Goal: Task Accomplishment & Management: Manage account settings

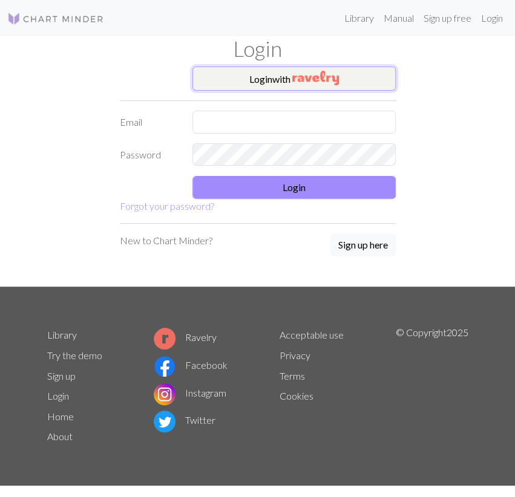
click at [251, 77] on button "Login with" at bounding box center [293, 79] width 203 height 24
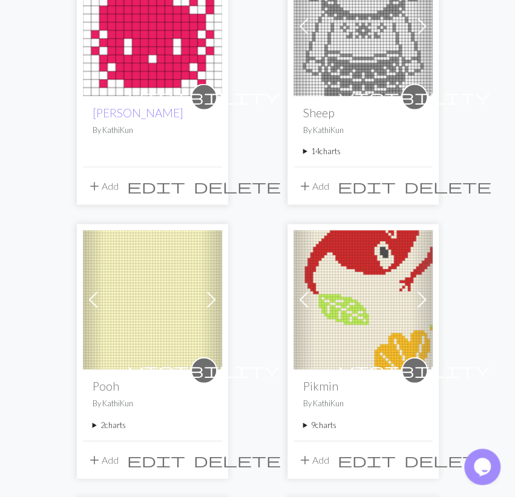
scroll to position [1006, 0]
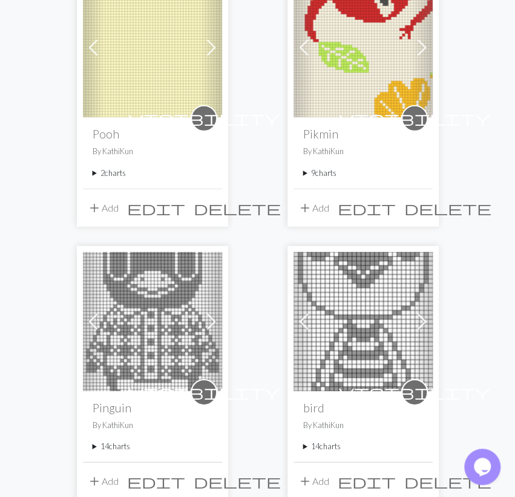
drag, startPoint x: 339, startPoint y: 175, endPoint x: 332, endPoint y: 177, distance: 7.1
click at [338, 174] on summary "9 charts" at bounding box center [363, 173] width 120 height 11
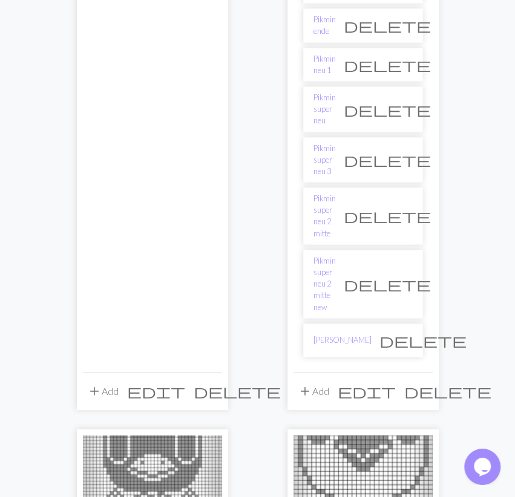
scroll to position [1195, 0]
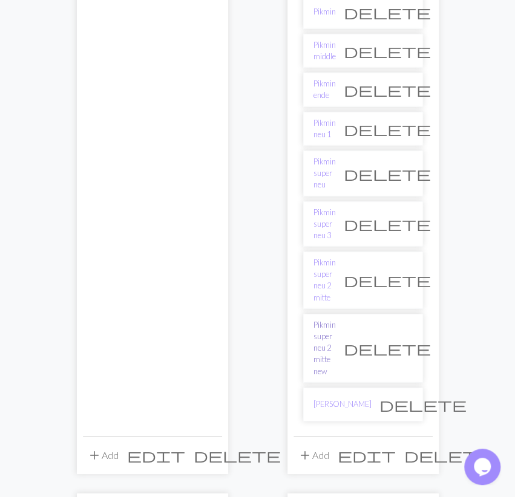
click at [334, 319] on link "Pikmin super neu 2 mitte new" at bounding box center [324, 348] width 22 height 58
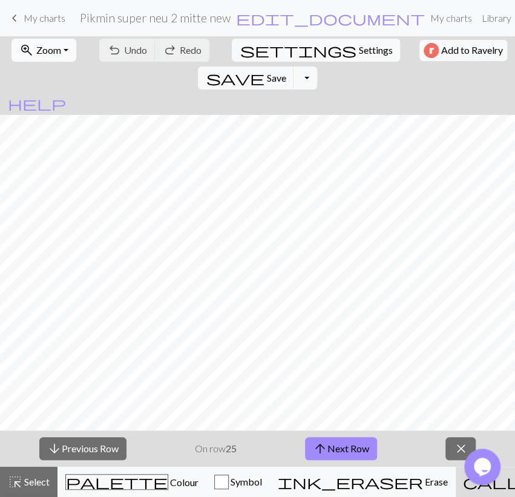
click at [52, 54] on span "Zoom" at bounding box center [48, 49] width 25 height 11
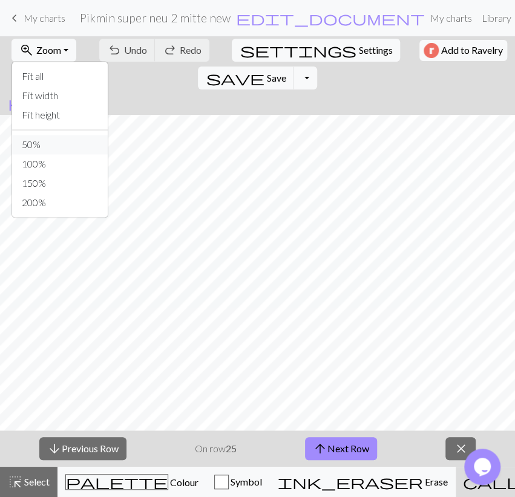
click at [41, 136] on button "50%" at bounding box center [60, 144] width 96 height 19
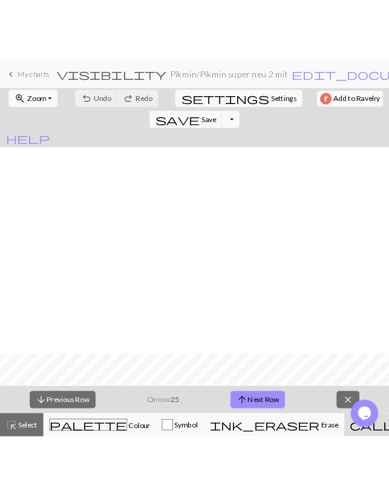
scroll to position [1115, 0]
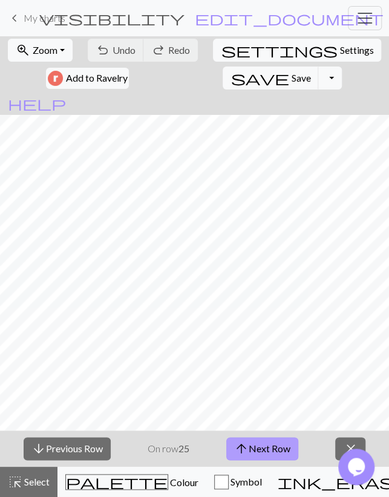
click at [275, 451] on button "arrow_upward Next Row" at bounding box center [262, 448] width 72 height 23
click at [223, 85] on button "save Save Save" at bounding box center [271, 78] width 96 height 23
click at [243, 443] on span "arrow_upward" at bounding box center [241, 448] width 15 height 17
click at [256, 442] on button "arrow_upward Next Row" at bounding box center [262, 448] width 72 height 23
click at [291, 76] on span "Save" at bounding box center [300, 77] width 19 height 11
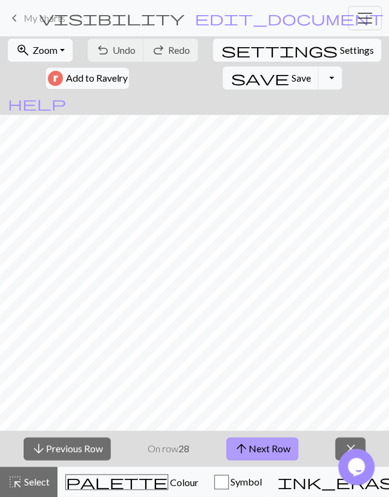
click at [267, 439] on button "arrow_upward Next Row" at bounding box center [262, 448] width 72 height 23
click at [230, 73] on span "save" at bounding box center [259, 78] width 58 height 17
click at [244, 458] on button "arrow_upward Next Row" at bounding box center [262, 448] width 72 height 23
click at [230, 78] on span "save" at bounding box center [259, 78] width 58 height 17
click at [286, 452] on button "arrow_upward Next Row" at bounding box center [262, 448] width 72 height 23
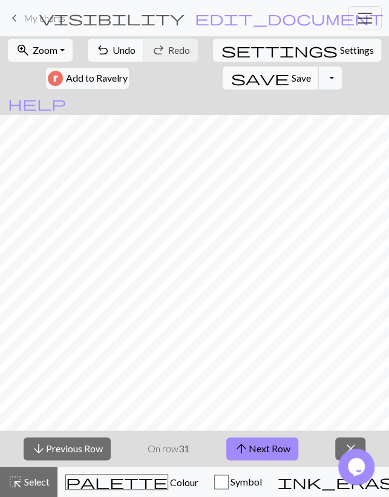
click at [223, 86] on button "save Save Save" at bounding box center [271, 78] width 96 height 23
click at [289, 448] on button "arrow_upward Next Row" at bounding box center [262, 448] width 72 height 23
click at [291, 73] on span "Save" at bounding box center [300, 77] width 19 height 11
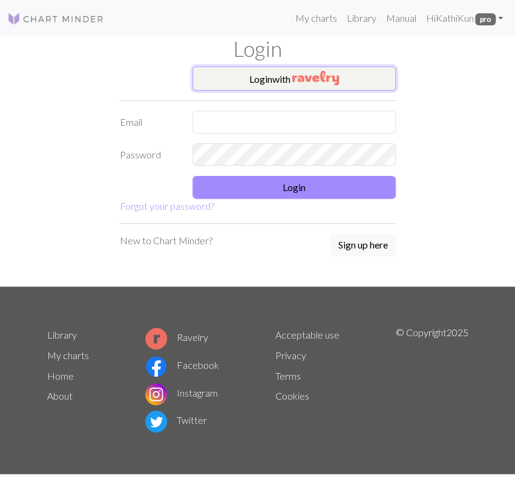
click at [325, 81] on img "button" at bounding box center [315, 78] width 47 height 15
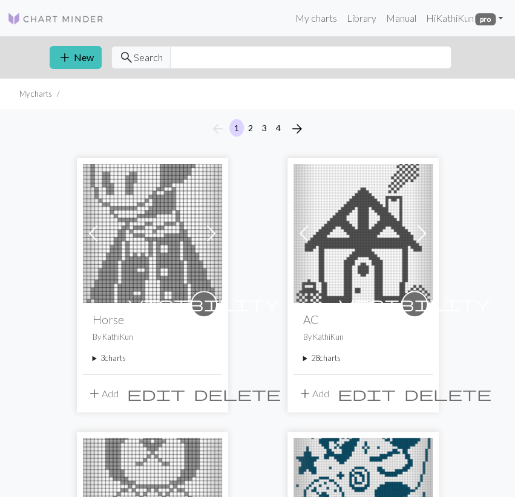
click at [107, 356] on summary "3 charts" at bounding box center [153, 358] width 120 height 11
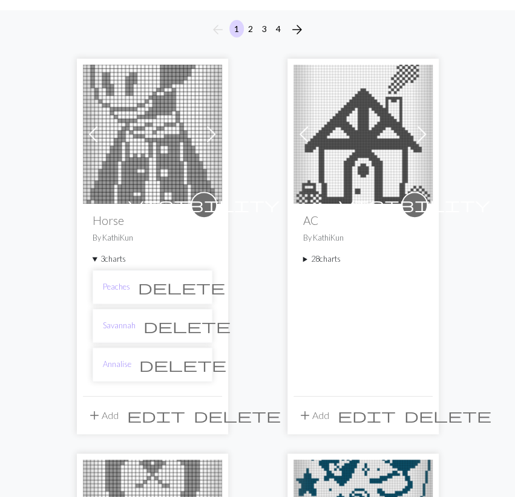
scroll to position [189, 0]
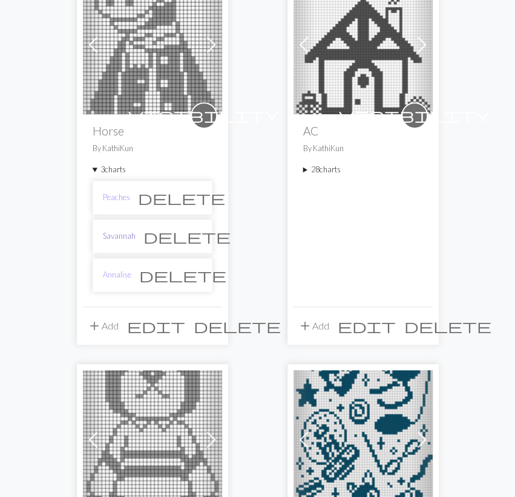
click at [123, 236] on link "Savannah" at bounding box center [119, 235] width 33 height 11
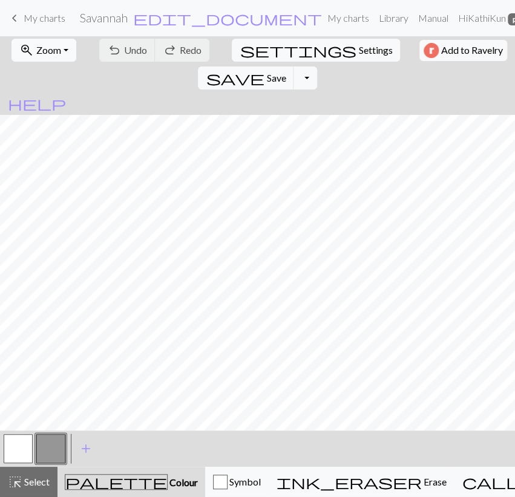
click at [51, 53] on span "Zoom" at bounding box center [48, 49] width 25 height 11
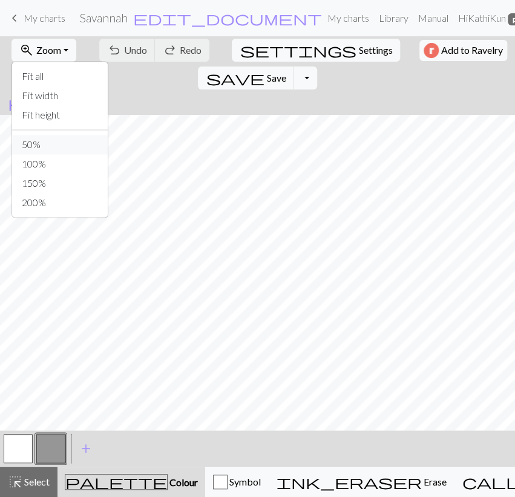
click at [42, 143] on button "50%" at bounding box center [60, 144] width 96 height 19
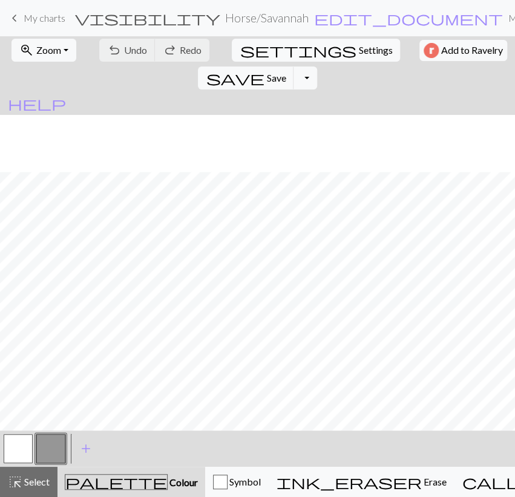
scroll to position [195, 0]
click at [24, 451] on button "button" at bounding box center [18, 448] width 29 height 29
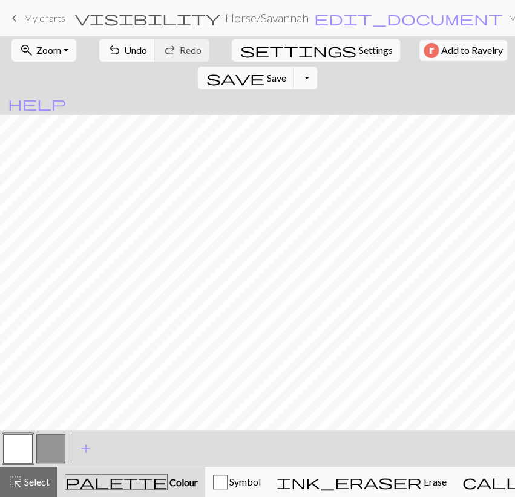
click at [53, 452] on button "button" at bounding box center [50, 448] width 29 height 29
click at [21, 453] on button "button" at bounding box center [18, 448] width 29 height 29
click at [46, 448] on button "button" at bounding box center [50, 448] width 29 height 29
click at [21, 448] on button "button" at bounding box center [18, 448] width 29 height 29
click at [51, 445] on button "button" at bounding box center [50, 448] width 29 height 29
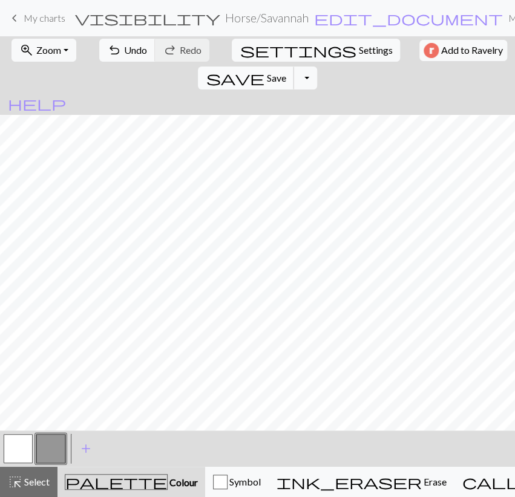
click at [285, 72] on span "Save" at bounding box center [275, 77] width 19 height 11
click at [316, 67] on button "Toggle Dropdown" at bounding box center [304, 78] width 23 height 23
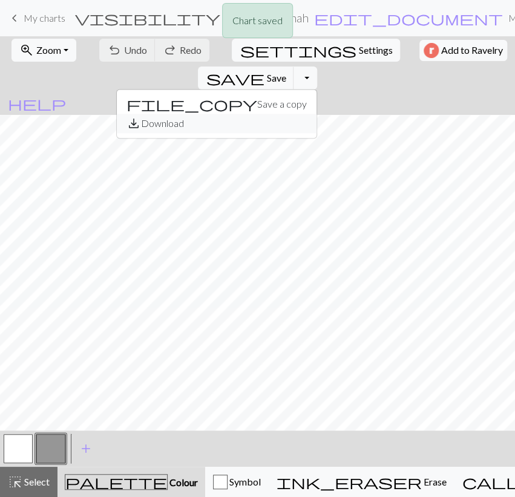
click at [316, 114] on button "save_alt Download" at bounding box center [217, 123] width 200 height 19
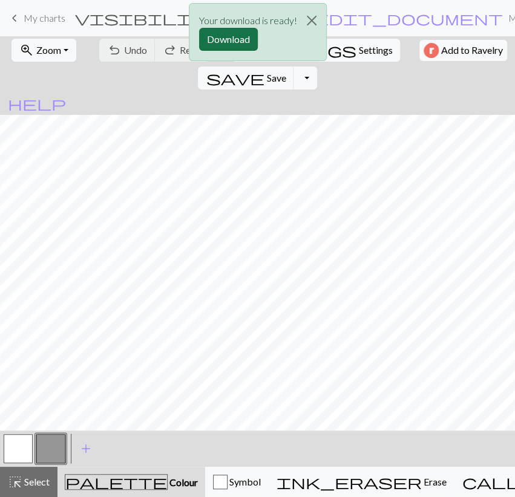
click at [243, 37] on button "Download" at bounding box center [228, 39] width 59 height 23
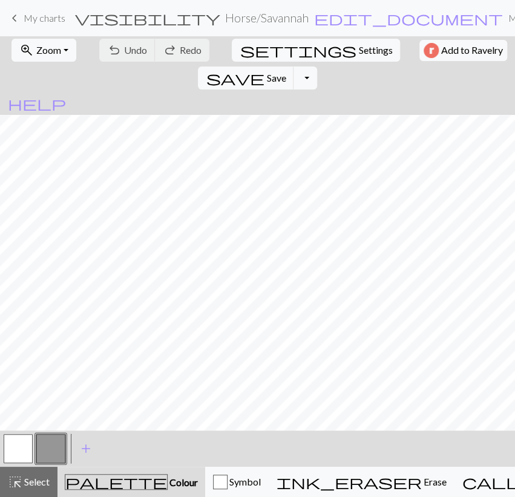
click at [28, 21] on span "My charts" at bounding box center [45, 17] width 42 height 11
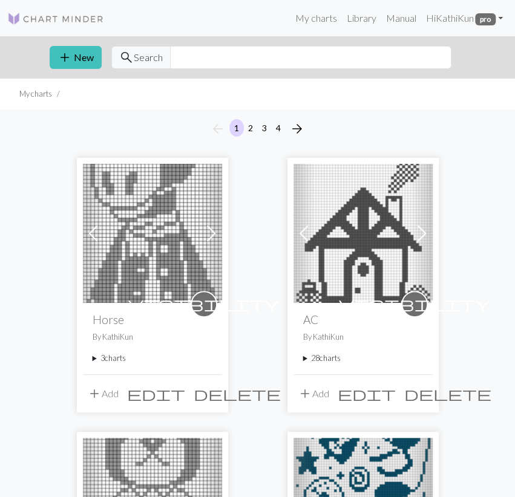
click at [107, 359] on summary "3 charts" at bounding box center [153, 358] width 120 height 11
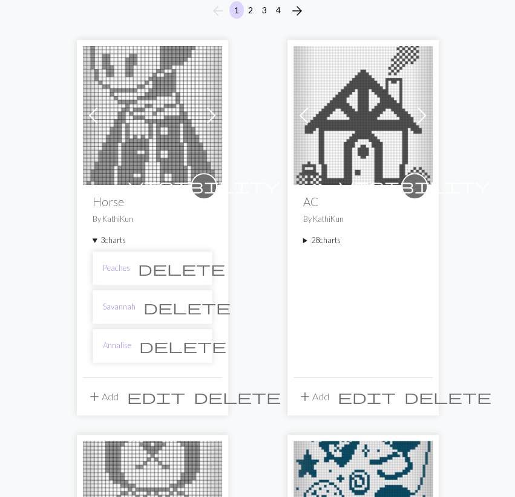
scroll to position [189, 0]
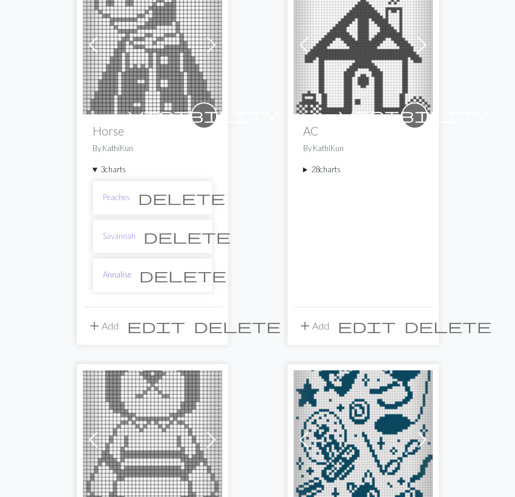
click at [123, 274] on link "Annalise" at bounding box center [117, 274] width 28 height 11
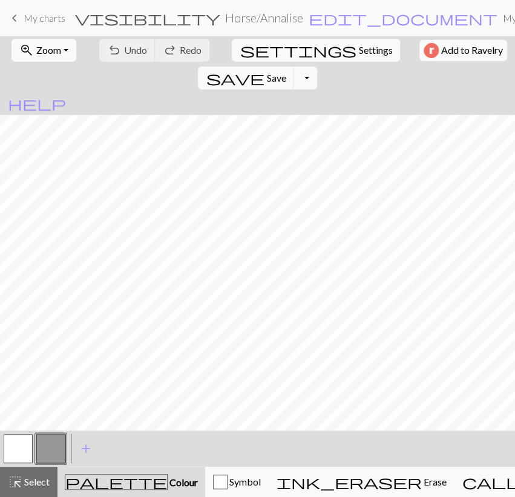
click at [50, 47] on span "Zoom" at bounding box center [48, 49] width 25 height 11
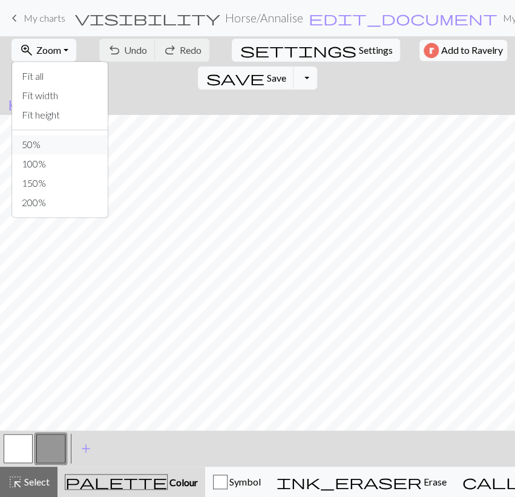
click at [27, 147] on button "50%" at bounding box center [60, 144] width 96 height 19
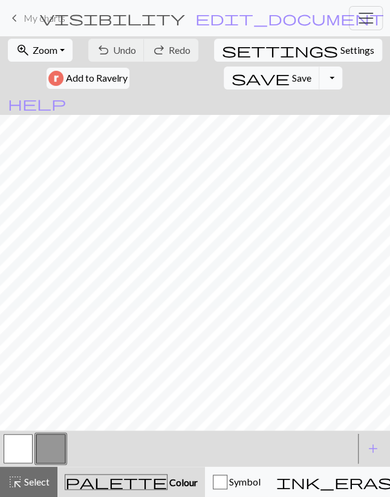
click at [319, 77] on button "Toggle Dropdown" at bounding box center [330, 78] width 23 height 23
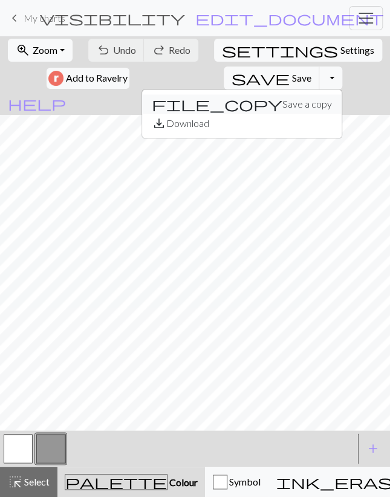
click at [210, 102] on button "file_copy Save a copy" at bounding box center [242, 103] width 200 height 19
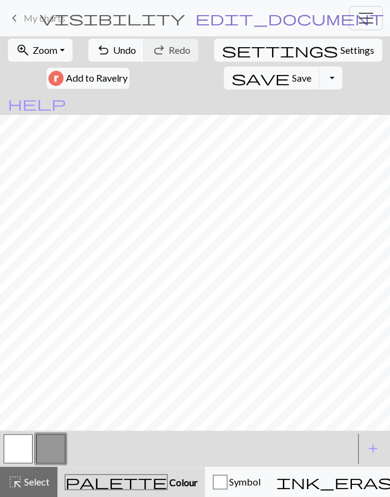
click at [269, 22] on span "edit_document" at bounding box center [289, 18] width 189 height 17
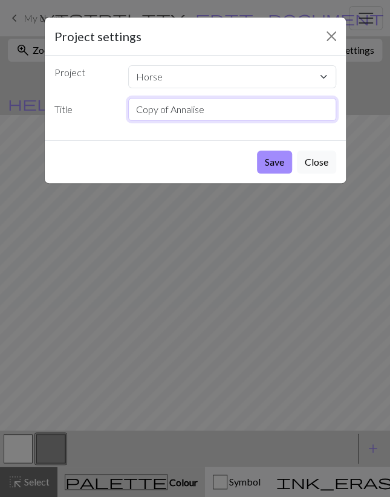
drag, startPoint x: 191, startPoint y: 118, endPoint x: -43, endPoint y: 165, distance: 238.2
click at [128, 121] on input "Copy of Annalise" at bounding box center [232, 109] width 208 height 23
type input "Reneigh"
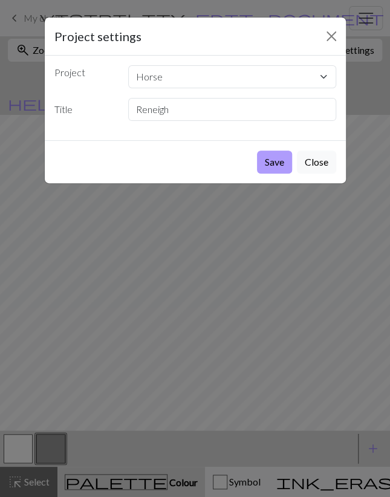
click at [283, 166] on button "Save" at bounding box center [274, 162] width 35 height 23
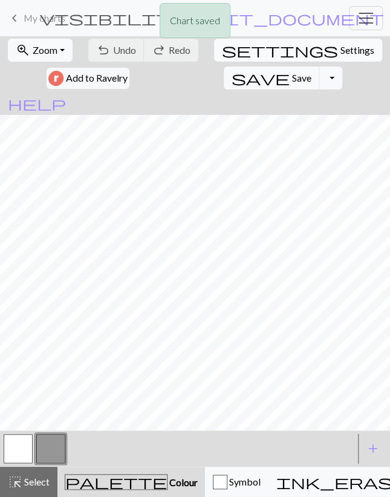
click at [340, 50] on span "Settings" at bounding box center [357, 50] width 34 height 15
select select "aran"
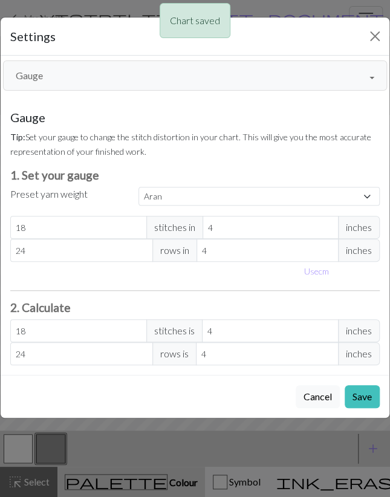
click at [132, 73] on button "Gauge" at bounding box center [195, 75] width 384 height 30
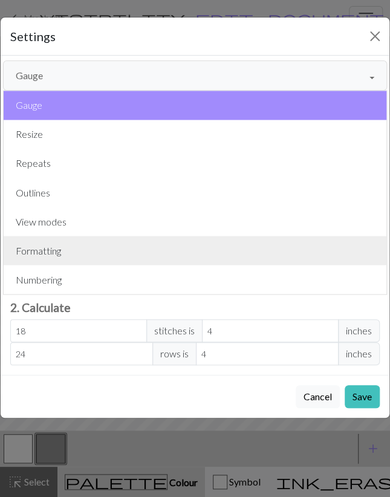
click at [79, 247] on button "Formatting" at bounding box center [195, 250] width 383 height 29
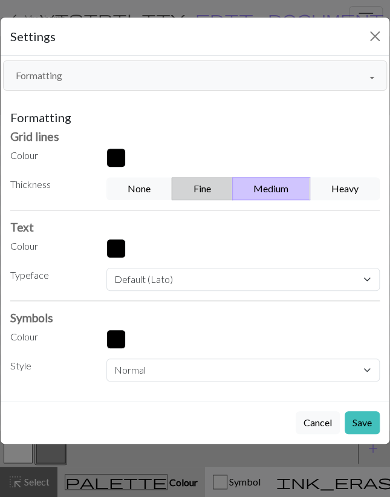
click at [201, 190] on button "Fine" at bounding box center [202, 188] width 61 height 23
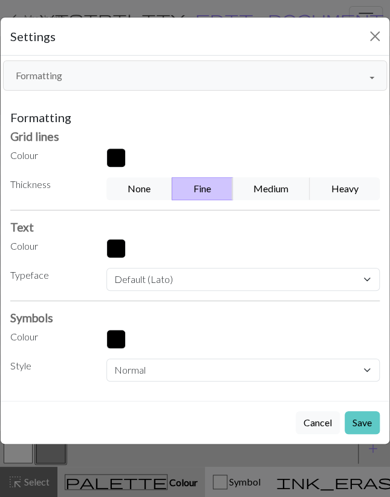
click at [380, 415] on div "Cancel Save" at bounding box center [195, 422] width 389 height 43
click at [374, 418] on button "Save" at bounding box center [362, 422] width 35 height 23
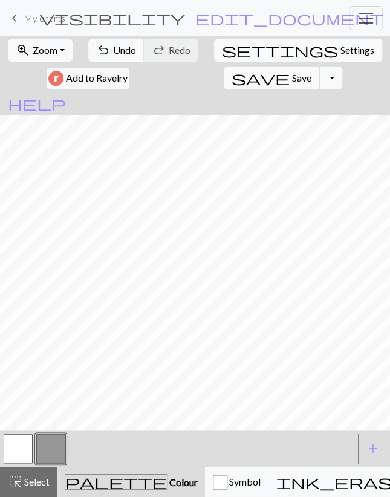
click at [292, 77] on span "Save" at bounding box center [301, 77] width 19 height 11
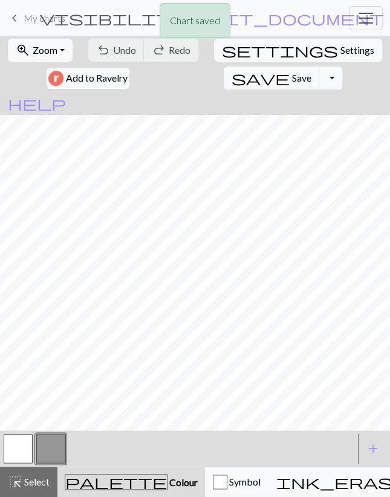
click at [5, 451] on button "button" at bounding box center [18, 448] width 29 height 29
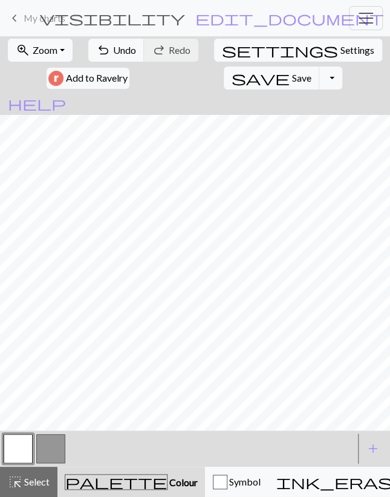
click at [44, 453] on button "button" at bounding box center [50, 448] width 29 height 29
click at [28, 485] on span "Select" at bounding box center [35, 481] width 27 height 11
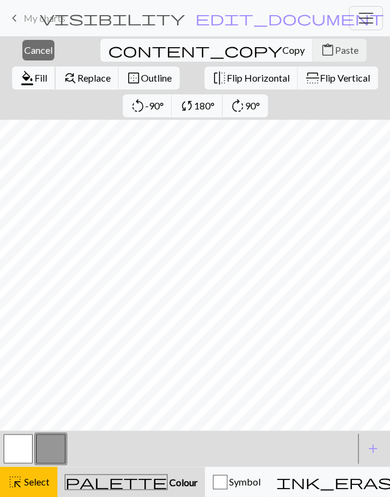
click at [34, 70] on span "format_color_fill" at bounding box center [27, 78] width 15 height 17
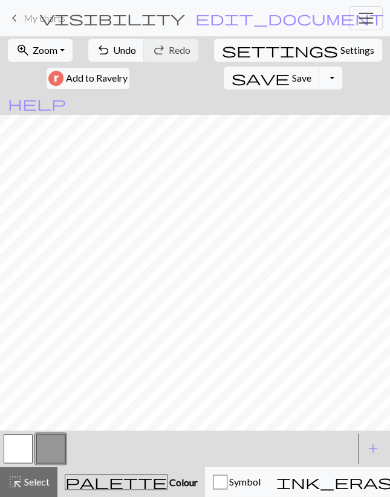
click at [25, 451] on button "button" at bounding box center [18, 448] width 29 height 29
click at [123, 53] on span "Undo" at bounding box center [124, 49] width 23 height 11
click at [122, 43] on button "undo Undo Undo" at bounding box center [116, 50] width 56 height 23
click at [122, 45] on span "Undo" at bounding box center [124, 49] width 23 height 11
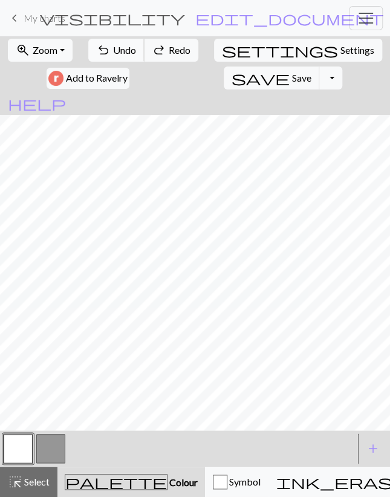
click at [122, 45] on span "Undo" at bounding box center [124, 49] width 23 height 11
click at [176, 48] on span "Redo" at bounding box center [180, 49] width 22 height 11
click at [51, 453] on button "button" at bounding box center [50, 448] width 29 height 29
click at [22, 447] on button "button" at bounding box center [18, 448] width 29 height 29
click at [51, 458] on button "button" at bounding box center [50, 448] width 29 height 29
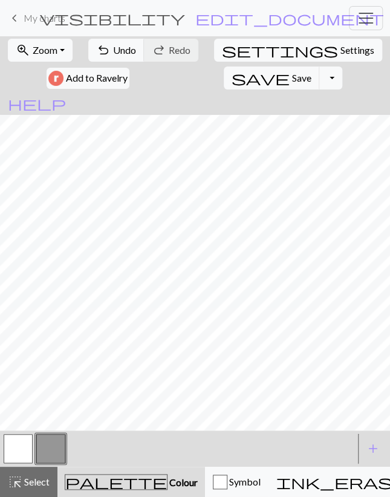
click at [23, 447] on button "button" at bounding box center [18, 448] width 29 height 29
click at [111, 53] on span "undo" at bounding box center [103, 50] width 15 height 17
drag, startPoint x: 41, startPoint y: 453, endPoint x: 45, endPoint y: 445, distance: 9.5
click at [41, 452] on button "button" at bounding box center [50, 448] width 29 height 29
click at [25, 455] on button "button" at bounding box center [18, 448] width 29 height 29
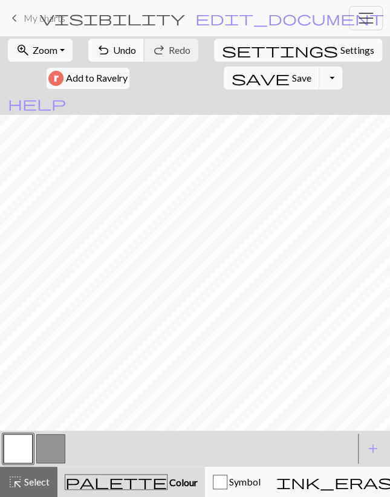
click at [104, 54] on span "undo" at bounding box center [103, 50] width 15 height 17
click at [58, 451] on button "button" at bounding box center [50, 448] width 29 height 29
drag, startPoint x: 24, startPoint y: 449, endPoint x: 32, endPoint y: 438, distance: 13.4
click at [24, 449] on button "button" at bounding box center [18, 448] width 29 height 29
click at [49, 444] on button "button" at bounding box center [50, 448] width 29 height 29
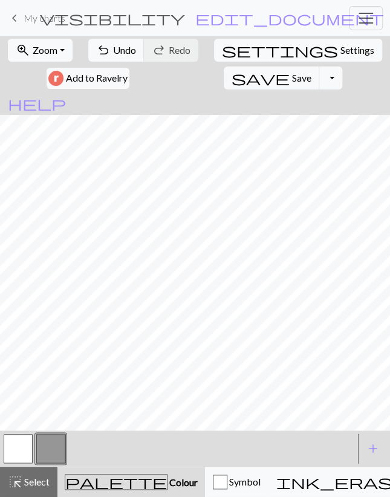
click at [13, 452] on button "button" at bounding box center [18, 448] width 29 height 29
drag, startPoint x: 49, startPoint y: 451, endPoint x: 53, endPoint y: 432, distance: 18.6
click at [49, 449] on button "button" at bounding box center [50, 448] width 29 height 29
click at [123, 51] on span "Undo" at bounding box center [124, 49] width 23 height 11
click at [13, 459] on button "button" at bounding box center [18, 448] width 29 height 29
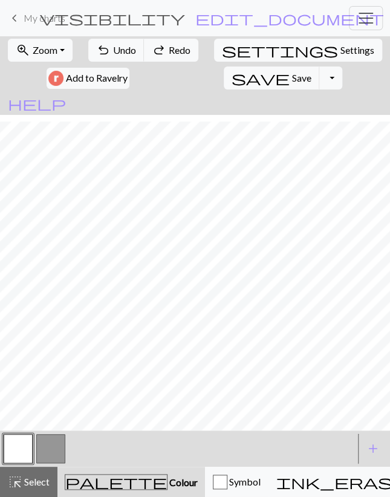
scroll to position [246, 0]
click at [28, 491] on button "highlight_alt Select Select" at bounding box center [28, 482] width 57 height 30
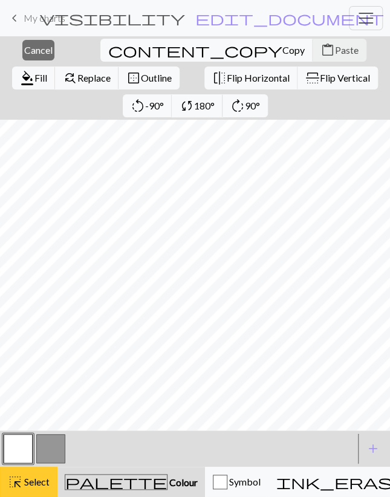
scroll to position [223, 0]
click at [34, 70] on span "format_color_fill" at bounding box center [27, 78] width 15 height 17
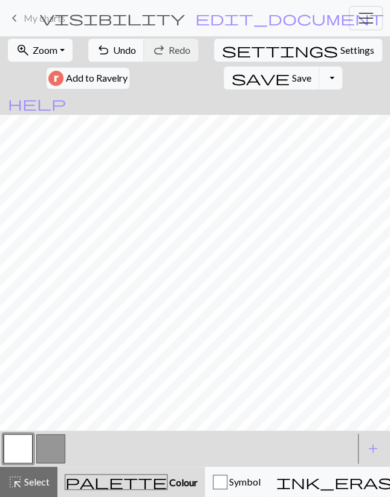
click at [48, 448] on button "button" at bounding box center [50, 448] width 29 height 29
click at [19, 449] on button "button" at bounding box center [18, 448] width 29 height 29
click at [48, 447] on button "button" at bounding box center [50, 448] width 29 height 29
click at [22, 453] on button "button" at bounding box center [18, 448] width 29 height 29
click at [57, 452] on button "button" at bounding box center [50, 448] width 29 height 29
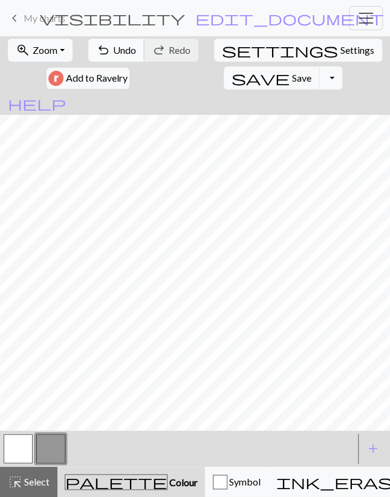
click at [96, 51] on button "undo Undo Undo" at bounding box center [116, 50] width 56 height 23
click at [9, 446] on button "button" at bounding box center [18, 448] width 29 height 29
click at [60, 440] on button "button" at bounding box center [50, 448] width 29 height 29
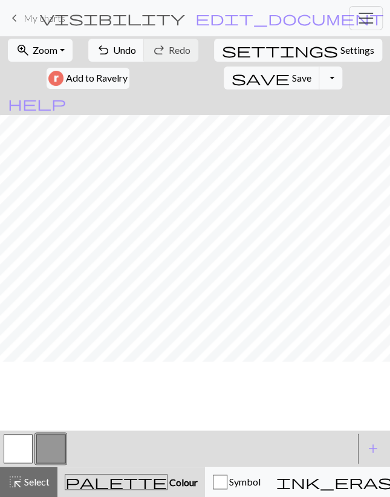
scroll to position [175, 0]
click at [108, 37] on div "undo Undo Undo redo Redo Redo" at bounding box center [143, 50] width 112 height 28
drag, startPoint x: 124, startPoint y: 47, endPoint x: 134, endPoint y: 86, distance: 40.6
click at [124, 49] on span "Undo" at bounding box center [124, 49] width 23 height 11
click at [109, 51] on span "undo" at bounding box center [103, 50] width 15 height 17
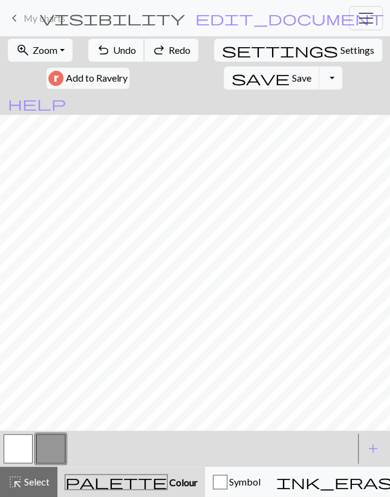
click at [111, 51] on span "undo" at bounding box center [103, 50] width 15 height 17
click at [125, 48] on span "Undo" at bounding box center [124, 49] width 23 height 11
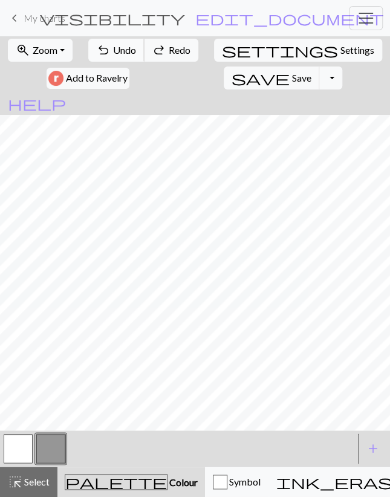
click at [125, 48] on span "Undo" at bounding box center [124, 49] width 23 height 11
drag, startPoint x: 24, startPoint y: 455, endPoint x: 27, endPoint y: 442, distance: 13.5
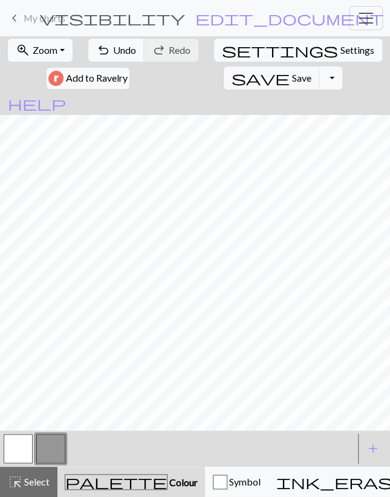
click at [24, 455] on button "button" at bounding box center [18, 448] width 29 height 29
click at [135, 34] on nav "keyboard_arrow_left My charts visibility Horse / Reneigh edit_document Edit set…" at bounding box center [195, 18] width 390 height 36
click at [128, 39] on button "undo Undo Undo" at bounding box center [116, 50] width 56 height 23
click at [125, 42] on button "undo Undo Undo" at bounding box center [116, 50] width 56 height 23
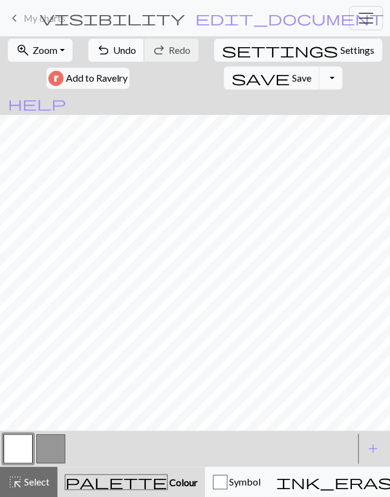
click at [112, 43] on button "undo Undo Undo" at bounding box center [116, 50] width 56 height 23
click at [112, 44] on button "undo Undo Undo" at bounding box center [116, 50] width 56 height 23
click at [111, 45] on span "undo" at bounding box center [103, 50] width 15 height 17
click at [175, 45] on span "Redo" at bounding box center [180, 49] width 22 height 11
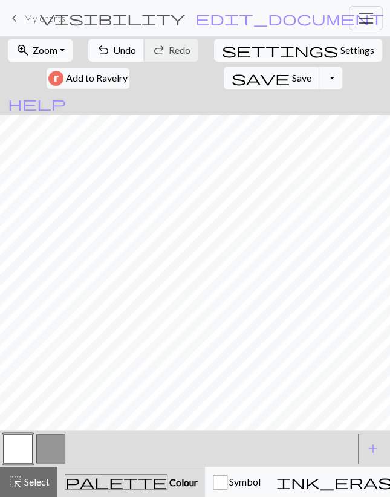
click at [134, 51] on span "Undo" at bounding box center [124, 49] width 23 height 11
click at [47, 451] on button "button" at bounding box center [50, 448] width 29 height 29
click at [137, 57] on button "undo Undo Undo" at bounding box center [116, 50] width 56 height 23
click at [120, 46] on span "Undo" at bounding box center [124, 49] width 23 height 11
click at [25, 453] on button "button" at bounding box center [18, 448] width 29 height 29
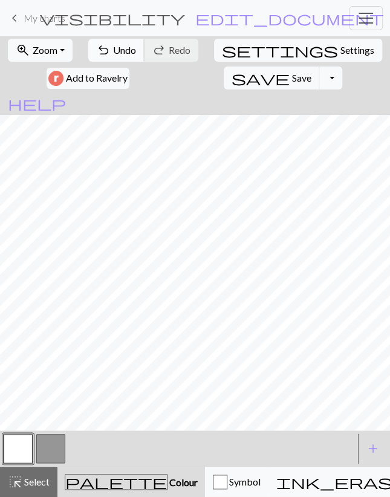
click at [130, 47] on span "Undo" at bounding box center [124, 49] width 23 height 11
click at [129, 51] on span "Undo" at bounding box center [124, 49] width 23 height 11
click at [129, 52] on span "Undo" at bounding box center [124, 49] width 23 height 11
click at [46, 452] on button "button" at bounding box center [50, 448] width 29 height 29
click at [123, 47] on span "Undo" at bounding box center [124, 49] width 23 height 11
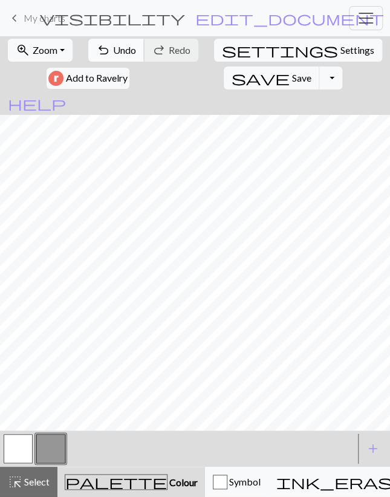
click at [126, 57] on button "undo Undo Undo" at bounding box center [116, 50] width 56 height 23
click at [126, 53] on span "Undo" at bounding box center [124, 49] width 23 height 11
click at [122, 51] on span "Undo" at bounding box center [124, 49] width 23 height 11
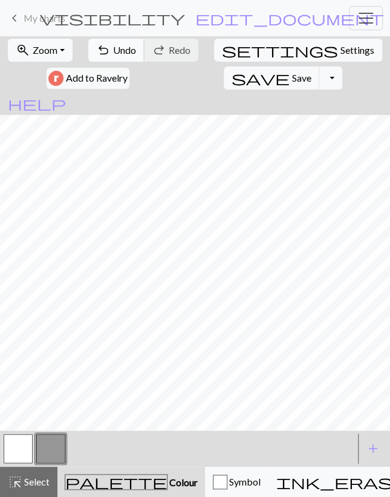
click at [122, 51] on span "Undo" at bounding box center [124, 49] width 23 height 11
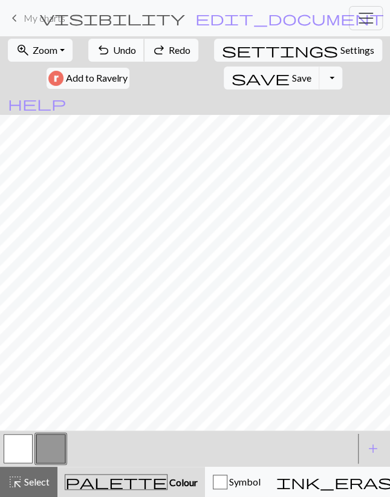
click at [122, 51] on span "Undo" at bounding box center [124, 49] width 23 height 11
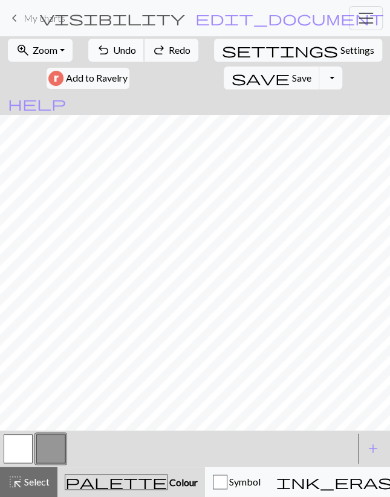
click at [122, 51] on span "Undo" at bounding box center [124, 49] width 23 height 11
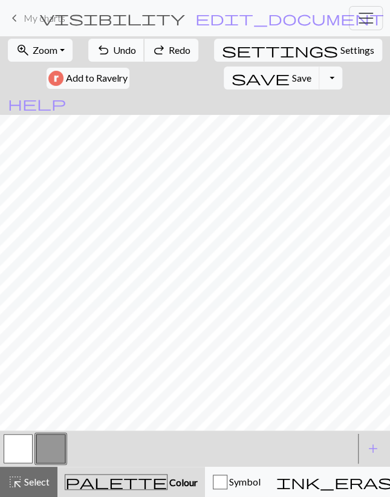
click at [122, 51] on span "Undo" at bounding box center [124, 49] width 23 height 11
drag, startPoint x: 123, startPoint y: 51, endPoint x: 126, endPoint y: 60, distance: 10.1
click at [123, 51] on span "Undo" at bounding box center [124, 49] width 23 height 11
click at [24, 446] on button "button" at bounding box center [18, 448] width 29 height 29
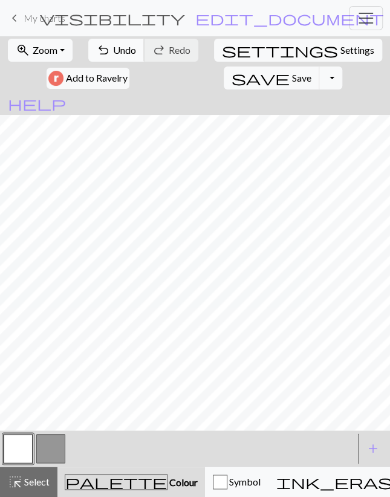
click at [134, 42] on button "undo Undo Undo" at bounding box center [116, 50] width 56 height 23
click at [132, 42] on button "undo Undo Undo" at bounding box center [116, 50] width 56 height 23
click at [131, 43] on button "undo Undo Undo" at bounding box center [116, 50] width 56 height 23
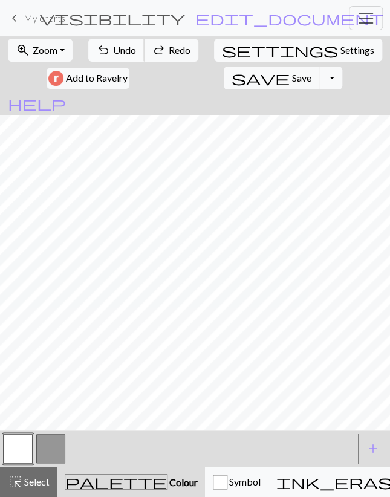
click at [131, 44] on button "undo Undo Undo" at bounding box center [116, 50] width 56 height 23
click at [131, 45] on span "Undo" at bounding box center [124, 49] width 23 height 11
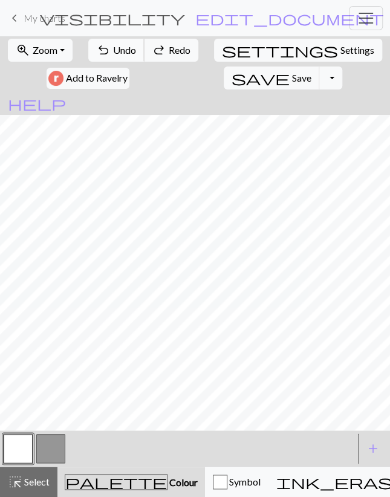
click at [131, 45] on span "Undo" at bounding box center [124, 49] width 23 height 11
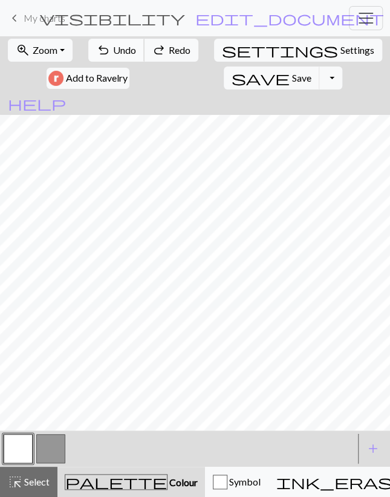
click at [131, 45] on span "Undo" at bounding box center [124, 49] width 23 height 11
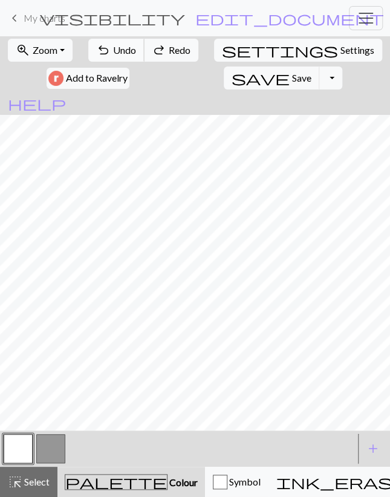
click at [131, 46] on span "Undo" at bounding box center [124, 49] width 23 height 11
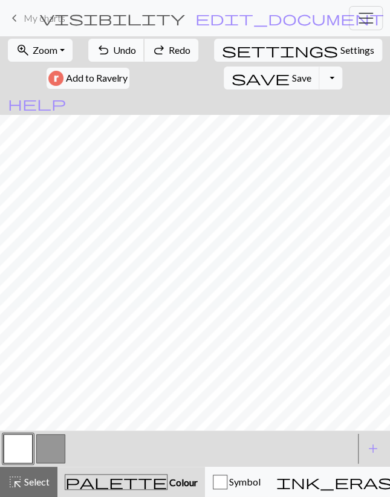
click at [131, 46] on span "Undo" at bounding box center [124, 49] width 23 height 11
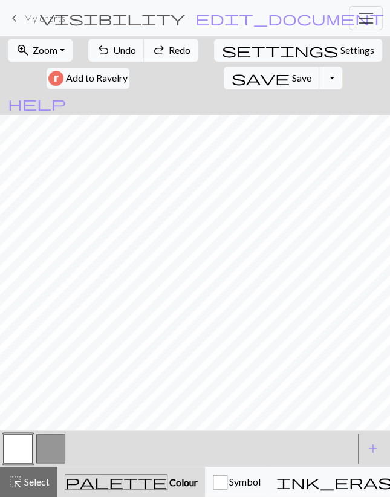
click at [152, 46] on button "redo Redo Redo" at bounding box center [171, 50] width 54 height 23
click at [126, 54] on span "Undo" at bounding box center [124, 49] width 23 height 11
click at [126, 55] on span "Undo" at bounding box center [124, 49] width 23 height 11
click at [126, 56] on span "Undo" at bounding box center [124, 49] width 23 height 11
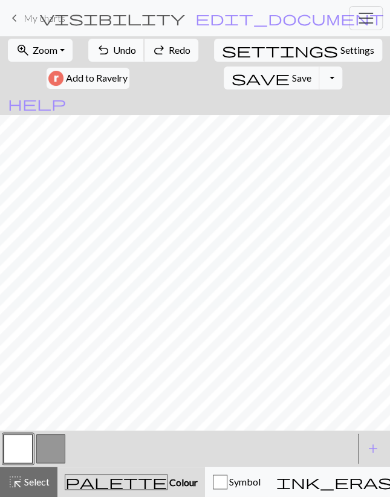
click at [126, 56] on span "Undo" at bounding box center [124, 49] width 23 height 11
click at [126, 56] on button "undo Undo Undo" at bounding box center [116, 50] width 56 height 23
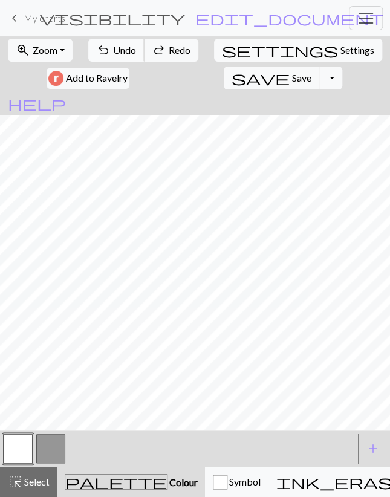
click at [126, 56] on button "undo Undo Undo" at bounding box center [116, 50] width 56 height 23
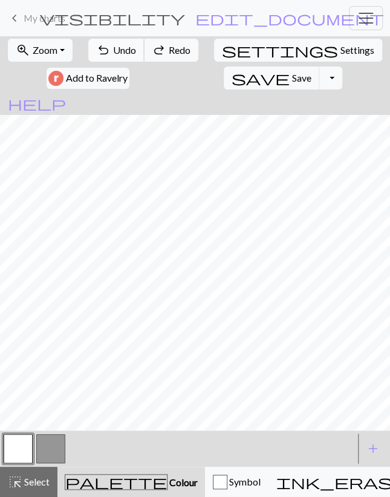
click at [126, 56] on button "undo Undo Undo" at bounding box center [116, 50] width 56 height 23
drag, startPoint x: 126, startPoint y: 58, endPoint x: 125, endPoint y: 74, distance: 15.7
click at [125, 58] on button "undo Undo Undo" at bounding box center [116, 50] width 56 height 23
click at [39, 445] on button "button" at bounding box center [50, 448] width 29 height 29
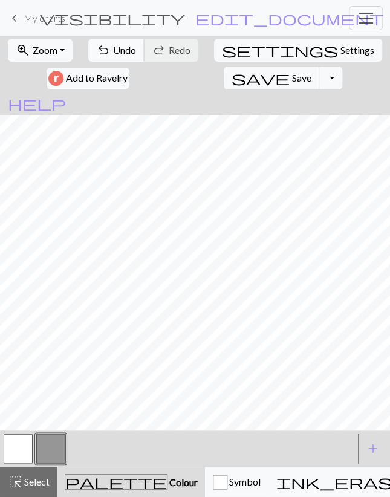
click at [117, 43] on button "undo Undo Undo" at bounding box center [116, 50] width 56 height 23
click at [117, 44] on button "undo Undo Undo" at bounding box center [116, 50] width 56 height 23
click at [119, 51] on span "Undo" at bounding box center [124, 49] width 23 height 11
click at [119, 52] on span "Undo" at bounding box center [124, 49] width 23 height 11
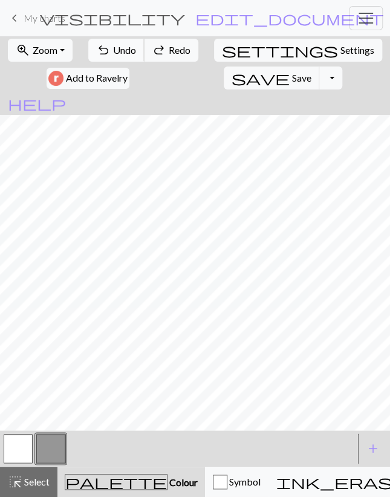
click at [119, 52] on span "Undo" at bounding box center [124, 49] width 23 height 11
click at [119, 51] on span "Undo" at bounding box center [124, 49] width 23 height 11
click at [119, 52] on span "Undo" at bounding box center [124, 49] width 23 height 11
click at [16, 452] on button "button" at bounding box center [18, 448] width 29 height 29
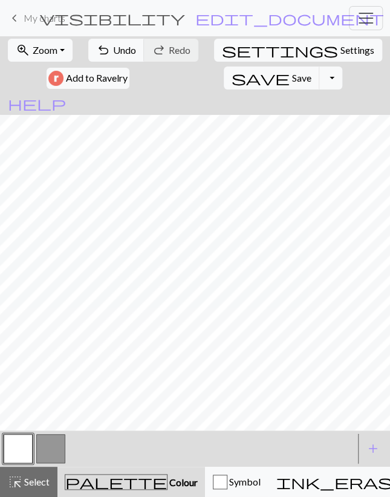
click at [49, 451] on button "button" at bounding box center [50, 448] width 29 height 29
click at [28, 448] on button "button" at bounding box center [18, 448] width 29 height 29
click at [36, 448] on div at bounding box center [50, 448] width 33 height 33
click at [54, 454] on button "button" at bounding box center [50, 448] width 29 height 29
drag, startPoint x: 25, startPoint y: 454, endPoint x: 36, endPoint y: 431, distance: 25.4
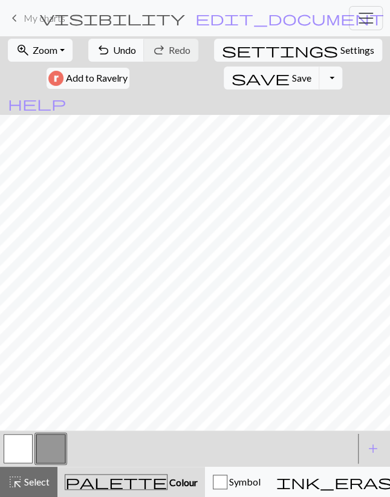
click at [25, 455] on button "button" at bounding box center [18, 448] width 29 height 29
click at [43, 445] on button "button" at bounding box center [50, 448] width 29 height 29
click at [17, 458] on button "button" at bounding box center [18, 448] width 29 height 29
click at [48, 450] on button "button" at bounding box center [50, 448] width 29 height 29
click at [102, 49] on span "undo" at bounding box center [103, 50] width 15 height 17
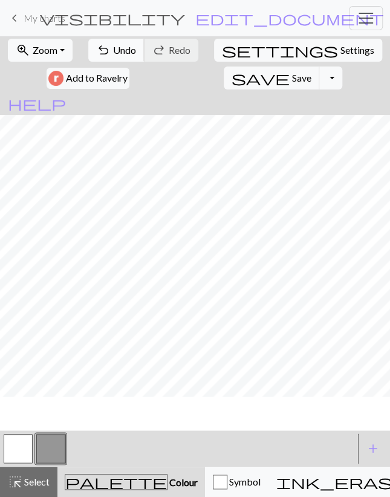
scroll to position [0, 0]
click at [224, 74] on button "save Save Save" at bounding box center [272, 78] width 96 height 23
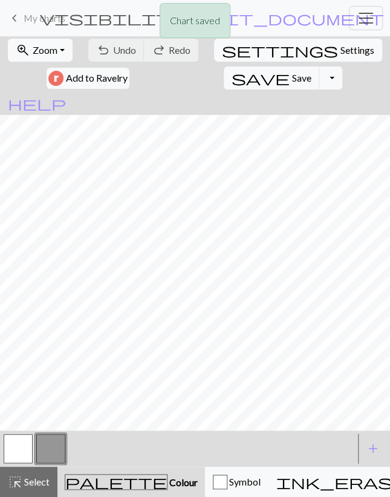
click at [21, 453] on button "button" at bounding box center [18, 448] width 29 height 29
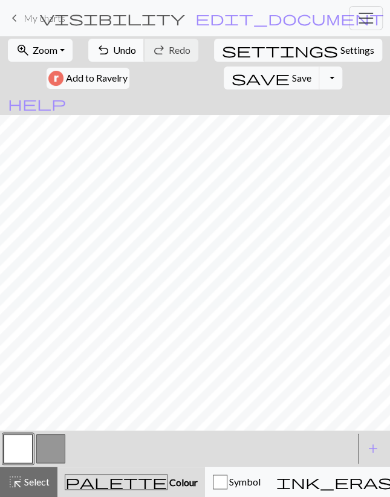
click at [134, 60] on button "undo Undo Undo" at bounding box center [116, 50] width 56 height 23
click at [134, 59] on button "undo Undo Undo" at bounding box center [116, 50] width 56 height 23
click at [135, 55] on button "undo Undo Undo" at bounding box center [116, 50] width 56 height 23
click at [135, 54] on span "Undo" at bounding box center [124, 49] width 23 height 11
drag, startPoint x: 47, startPoint y: 449, endPoint x: 64, endPoint y: 431, distance: 25.2
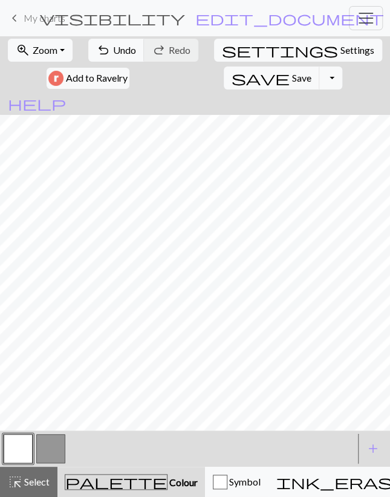
click at [47, 449] on button "button" at bounding box center [50, 448] width 29 height 29
click at [24, 459] on button "button" at bounding box center [18, 448] width 29 height 29
click at [118, 54] on span "Undo" at bounding box center [124, 49] width 23 height 11
click at [163, 48] on span "redo" at bounding box center [159, 50] width 15 height 17
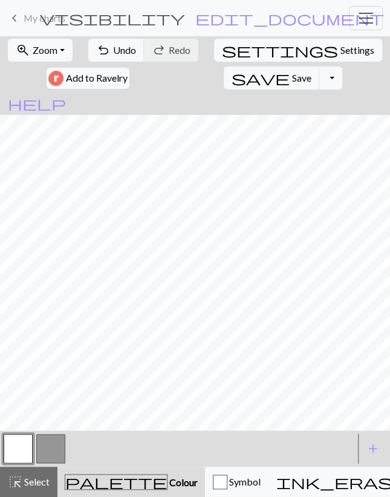
click at [62, 438] on button "button" at bounding box center [50, 448] width 29 height 29
click at [117, 49] on span "Undo" at bounding box center [124, 49] width 23 height 11
click at [22, 454] on button "button" at bounding box center [18, 448] width 29 height 29
click at [128, 50] on span "Undo" at bounding box center [124, 49] width 23 height 11
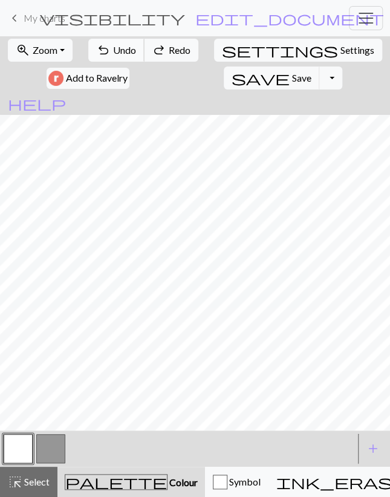
click at [128, 50] on span "Undo" at bounding box center [124, 49] width 23 height 11
click at [47, 449] on button "button" at bounding box center [50, 448] width 29 height 29
click at [19, 453] on button "button" at bounding box center [18, 448] width 29 height 29
drag, startPoint x: 29, startPoint y: 479, endPoint x: 39, endPoint y: 465, distance: 17.3
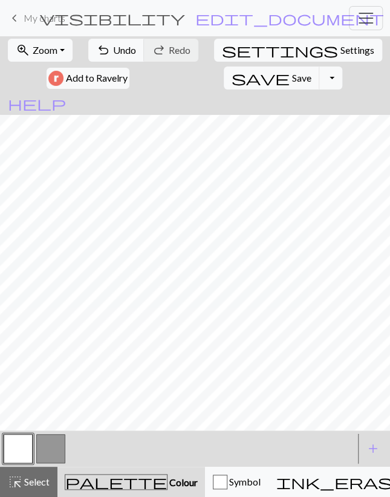
click at [29, 480] on span "Select" at bounding box center [35, 481] width 27 height 11
click at [39, 484] on span "Select" at bounding box center [35, 481] width 27 height 11
click at [111, 55] on span "undo" at bounding box center [103, 50] width 15 height 17
click at [340, 48] on span "Settings" at bounding box center [357, 50] width 34 height 15
select select "aran"
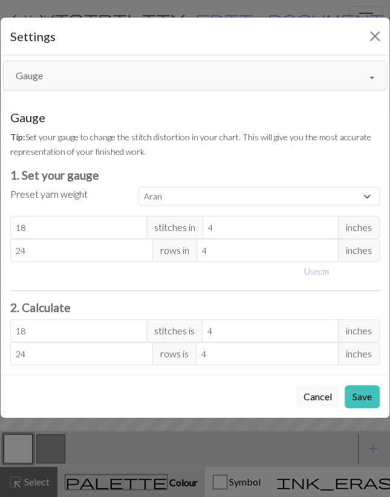
drag, startPoint x: 108, startPoint y: 74, endPoint x: 108, endPoint y: 83, distance: 8.5
click at [108, 74] on button "Gauge" at bounding box center [195, 75] width 384 height 30
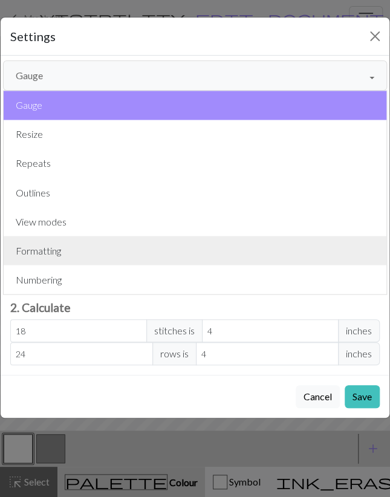
click at [59, 246] on button "Formatting" at bounding box center [195, 250] width 383 height 29
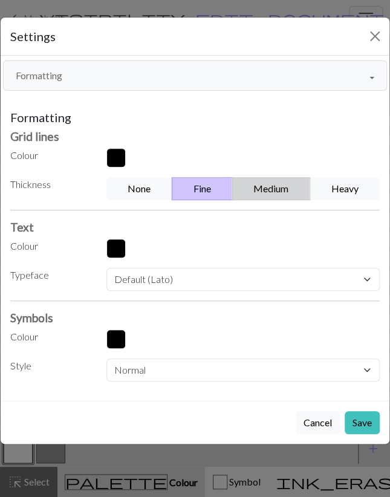
click at [296, 181] on button "Medium" at bounding box center [271, 188] width 79 height 23
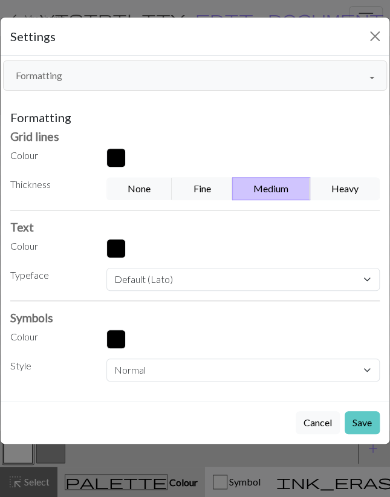
click at [359, 423] on button "Save" at bounding box center [362, 422] width 35 height 23
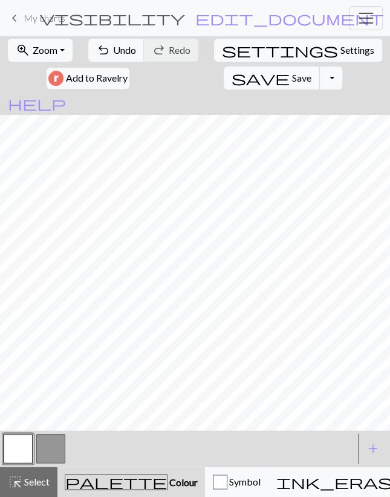
click at [224, 84] on button "save Save Save" at bounding box center [272, 78] width 96 height 23
click at [319, 80] on button "Toggle Dropdown" at bounding box center [330, 78] width 23 height 23
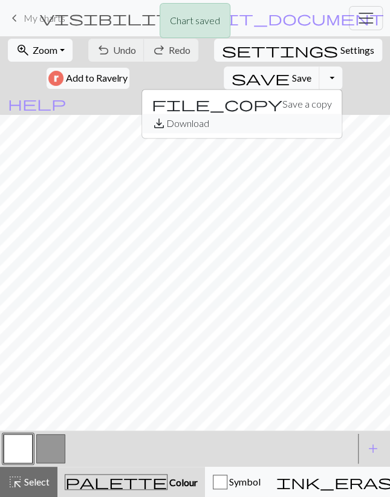
click at [200, 120] on button "save_alt Download" at bounding box center [242, 123] width 200 height 19
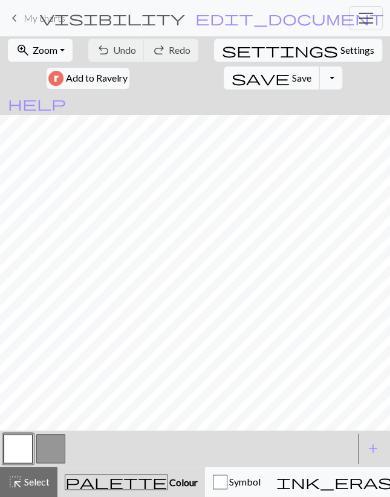
click at [292, 79] on span "Save" at bounding box center [301, 77] width 19 height 11
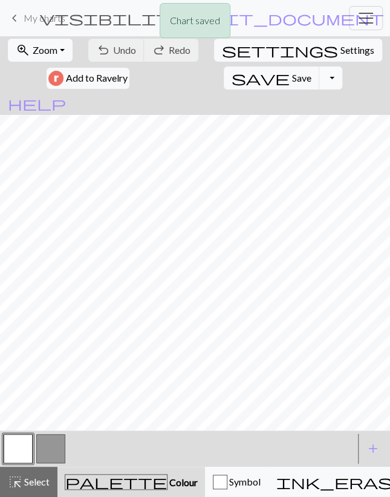
click at [319, 80] on button "Toggle Dropdown" at bounding box center [330, 78] width 23 height 23
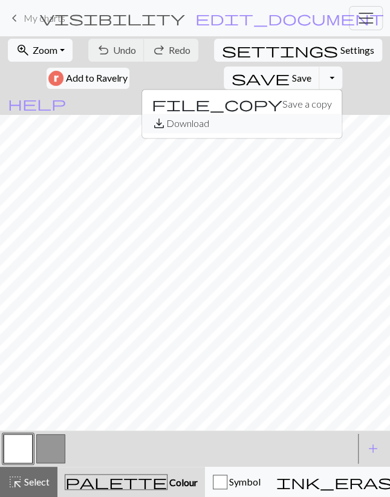
click at [201, 124] on button "save_alt Download" at bounding box center [242, 123] width 200 height 19
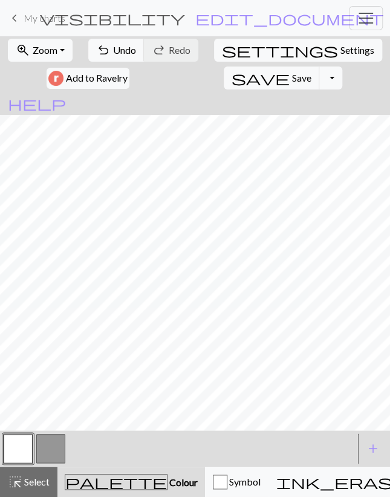
click at [39, 448] on button "button" at bounding box center [50, 448] width 29 height 29
click at [18, 446] on button "button" at bounding box center [18, 448] width 29 height 29
click at [292, 77] on span "Save" at bounding box center [301, 77] width 19 height 11
click at [39, 454] on button "button" at bounding box center [50, 448] width 29 height 29
click at [114, 50] on button "undo Undo Undo" at bounding box center [116, 50] width 56 height 23
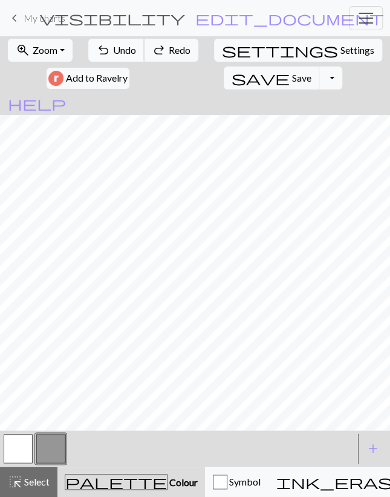
click at [114, 50] on button "undo Undo Undo" at bounding box center [116, 50] width 56 height 23
click at [21, 454] on button "button" at bounding box center [18, 448] width 29 height 29
click at [41, 449] on button "button" at bounding box center [50, 448] width 29 height 29
click at [24, 452] on button "button" at bounding box center [18, 448] width 29 height 29
click at [46, 451] on button "button" at bounding box center [50, 448] width 29 height 29
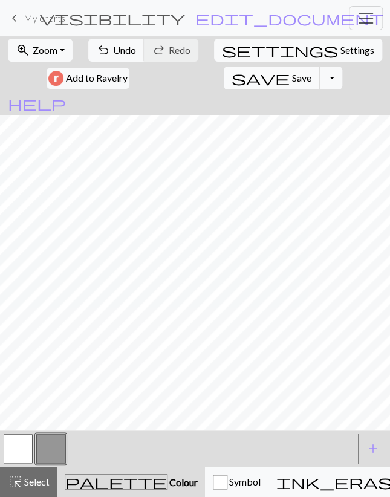
click at [292, 80] on span "Save" at bounding box center [301, 77] width 19 height 11
click at [319, 73] on button "Toggle Dropdown" at bounding box center [330, 78] width 23 height 23
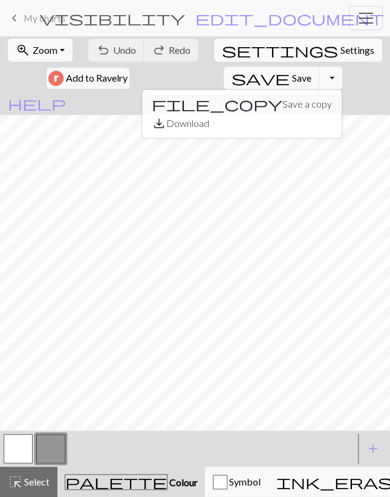
click at [208, 104] on button "file_copy Save a copy" at bounding box center [242, 103] width 200 height 19
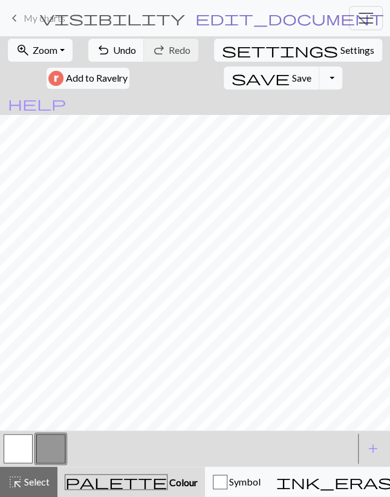
click at [271, 21] on span "edit_document" at bounding box center [289, 18] width 189 height 17
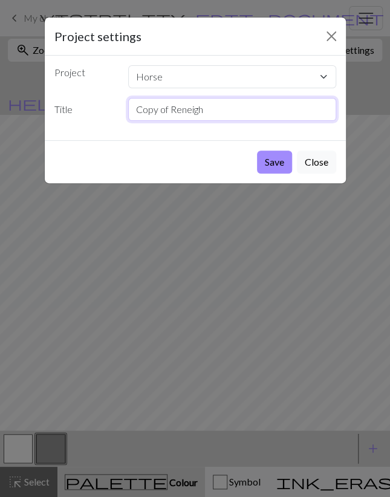
drag, startPoint x: 113, startPoint y: 120, endPoint x: 14, endPoint y: 126, distance: 99.4
click at [128, 121] on input "Copy of Reneigh" at bounding box center [232, 109] width 208 height 23
type input "[PERSON_NAME]"
click at [298, 167] on button "Close" at bounding box center [316, 162] width 39 height 23
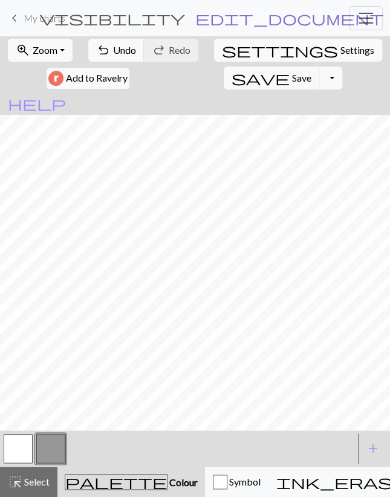
click at [275, 17] on span "edit_document" at bounding box center [289, 18] width 189 height 17
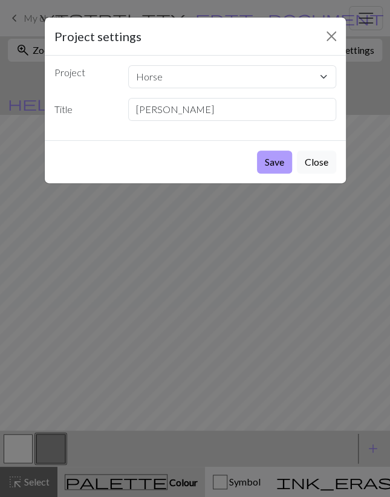
click at [269, 158] on button "Save" at bounding box center [274, 162] width 35 height 23
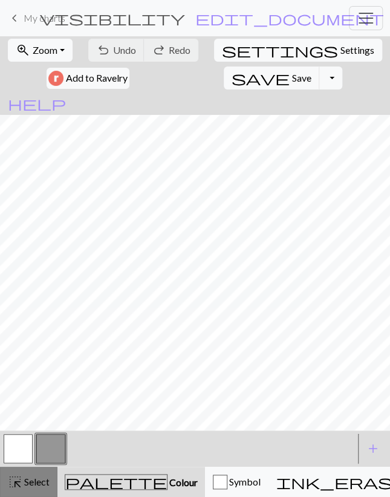
click at [33, 478] on span "Select" at bounding box center [35, 481] width 27 height 11
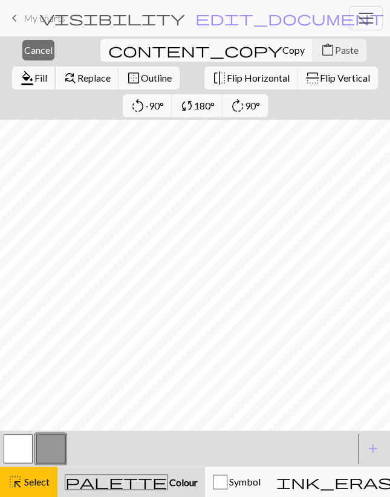
click at [34, 70] on span "format_color_fill" at bounding box center [27, 78] width 15 height 17
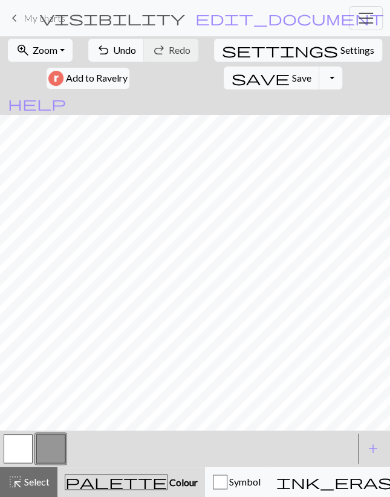
click at [28, 450] on button "button" at bounding box center [18, 448] width 29 height 29
click at [49, 450] on button "button" at bounding box center [50, 448] width 29 height 29
click at [340, 51] on span "Settings" at bounding box center [357, 50] width 34 height 15
select select "aran"
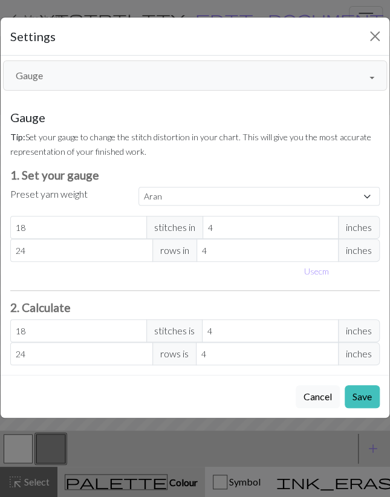
drag, startPoint x: 137, startPoint y: 73, endPoint x: 136, endPoint y: 89, distance: 15.7
click at [137, 73] on button "Gauge" at bounding box center [195, 75] width 384 height 30
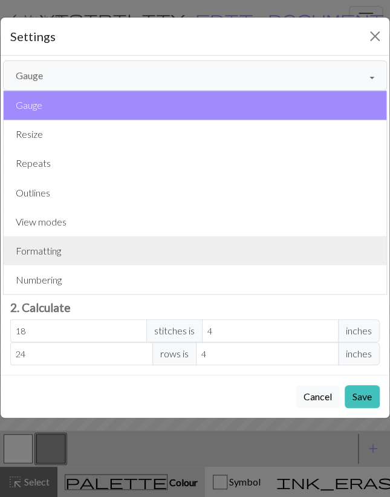
click at [102, 244] on button "Formatting" at bounding box center [195, 250] width 383 height 29
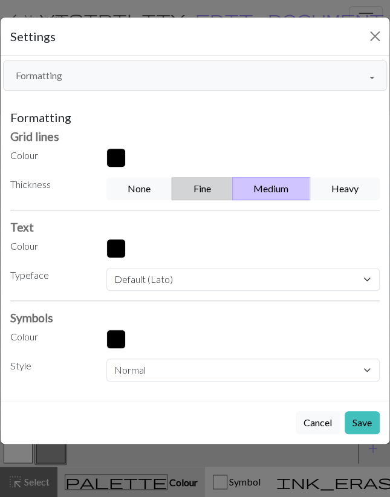
click at [209, 192] on button "Fine" at bounding box center [202, 188] width 61 height 23
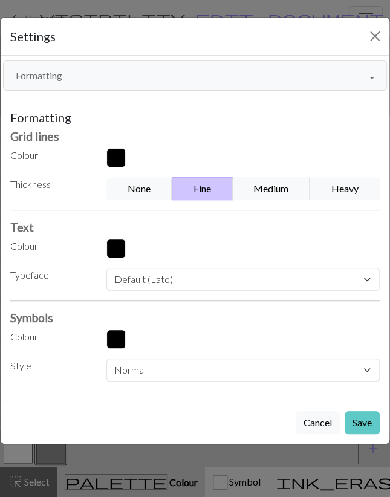
click at [359, 426] on button "Save" at bounding box center [362, 422] width 35 height 23
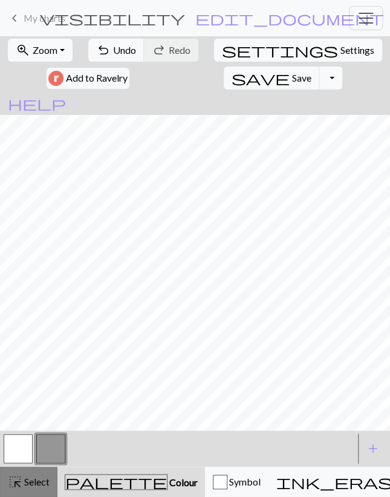
click at [37, 478] on span "Select" at bounding box center [35, 481] width 27 height 11
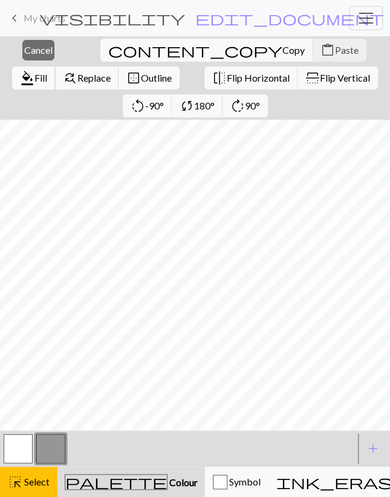
click at [34, 70] on span "format_color_fill" at bounding box center [27, 78] width 15 height 17
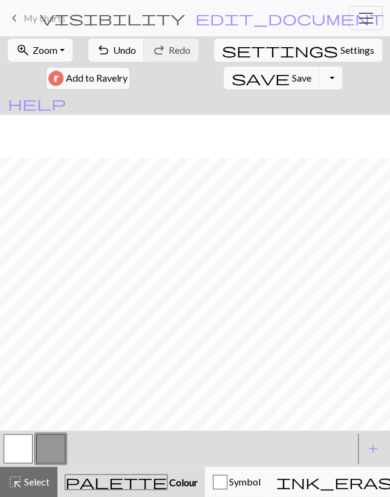
scroll to position [70, 0]
click at [22, 457] on button "button" at bounding box center [18, 448] width 29 height 29
click at [125, 54] on span "Undo" at bounding box center [124, 49] width 23 height 11
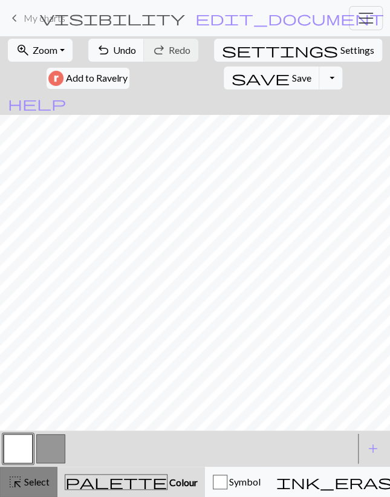
click at [34, 477] on span "Select" at bounding box center [35, 481] width 27 height 11
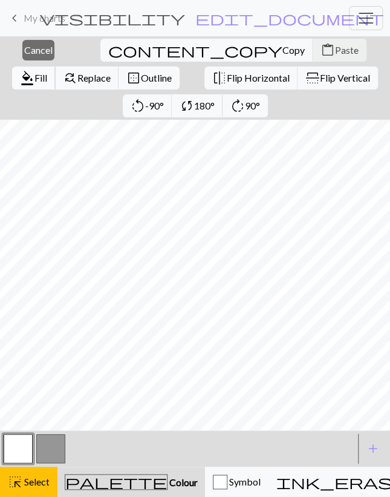
click at [34, 70] on span "format_color_fill" at bounding box center [27, 78] width 15 height 17
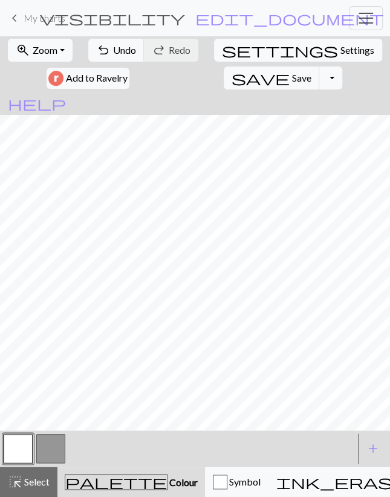
click at [48, 443] on button "button" at bounding box center [50, 448] width 29 height 29
drag, startPoint x: 24, startPoint y: 446, endPoint x: 31, endPoint y: 435, distance: 13.3
click at [25, 445] on button "button" at bounding box center [18, 448] width 29 height 29
click at [42, 457] on button "button" at bounding box center [50, 448] width 29 height 29
click at [15, 452] on button "button" at bounding box center [18, 448] width 29 height 29
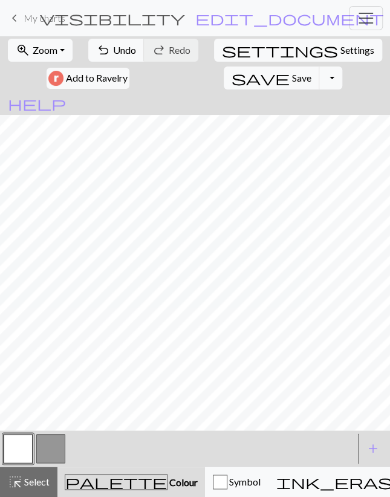
drag, startPoint x: 60, startPoint y: 446, endPoint x: 62, endPoint y: 437, distance: 8.7
click at [59, 448] on button "button" at bounding box center [50, 448] width 29 height 29
click at [103, 50] on span "undo" at bounding box center [103, 50] width 15 height 17
click at [20, 451] on button "button" at bounding box center [18, 448] width 29 height 29
click at [48, 448] on button "button" at bounding box center [50, 448] width 29 height 29
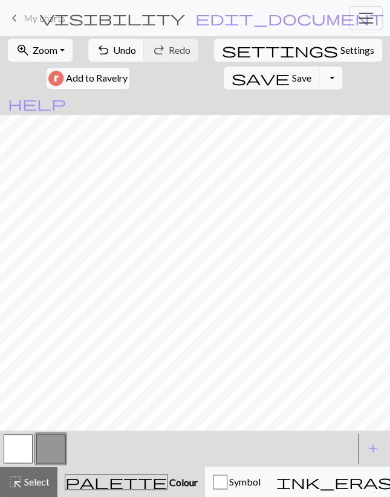
click at [13, 440] on button "button" at bounding box center [18, 448] width 29 height 29
click at [55, 446] on button "button" at bounding box center [50, 448] width 29 height 29
click at [19, 441] on button "button" at bounding box center [18, 448] width 29 height 29
click at [48, 451] on button "button" at bounding box center [50, 448] width 29 height 29
click at [8, 460] on button "button" at bounding box center [18, 448] width 29 height 29
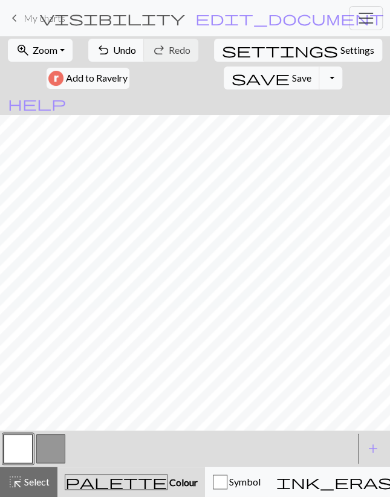
click at [57, 442] on button "button" at bounding box center [50, 448] width 29 height 29
click at [24, 453] on button "button" at bounding box center [18, 448] width 29 height 29
click at [46, 451] on button "button" at bounding box center [50, 448] width 29 height 29
drag, startPoint x: 31, startPoint y: 457, endPoint x: 33, endPoint y: 440, distance: 17.0
click at [31, 457] on button "button" at bounding box center [18, 448] width 29 height 29
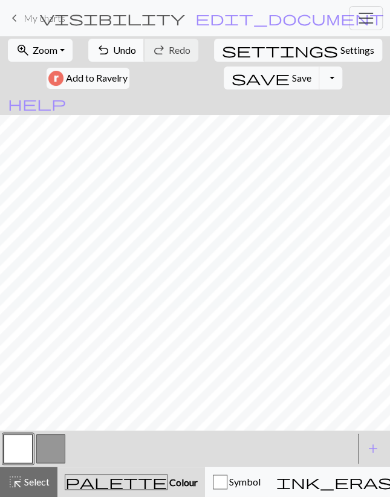
click at [123, 51] on span "Undo" at bounding box center [124, 49] width 23 height 11
click at [23, 478] on span "Select" at bounding box center [35, 481] width 27 height 11
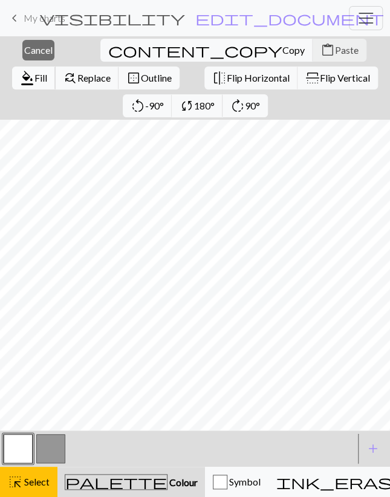
click at [34, 70] on span "format_color_fill" at bounding box center [27, 78] width 15 height 17
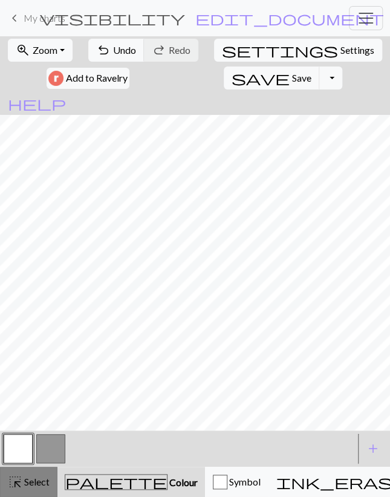
click at [24, 486] on span "Select" at bounding box center [35, 481] width 27 height 11
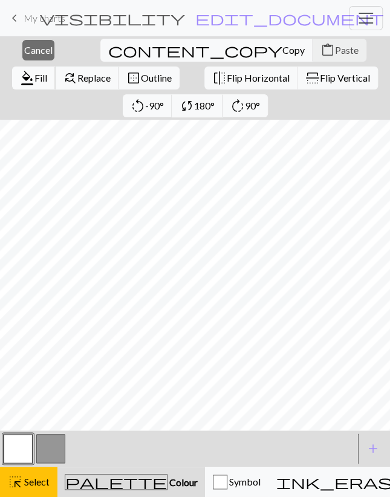
click at [34, 70] on span "format_color_fill" at bounding box center [27, 78] width 15 height 17
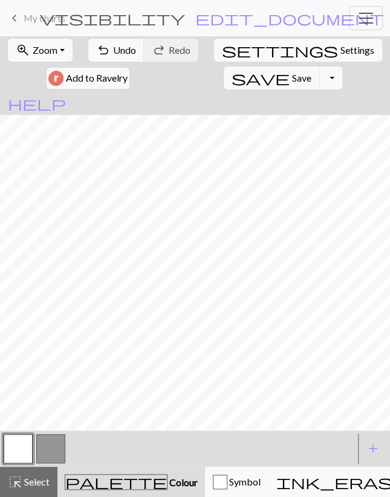
drag, startPoint x: 56, startPoint y: 447, endPoint x: 62, endPoint y: 443, distance: 6.5
click at [57, 447] on button "button" at bounding box center [50, 448] width 29 height 29
click at [21, 451] on button "button" at bounding box center [18, 448] width 29 height 29
click at [51, 454] on button "button" at bounding box center [50, 448] width 29 height 29
click at [16, 452] on button "button" at bounding box center [18, 448] width 29 height 29
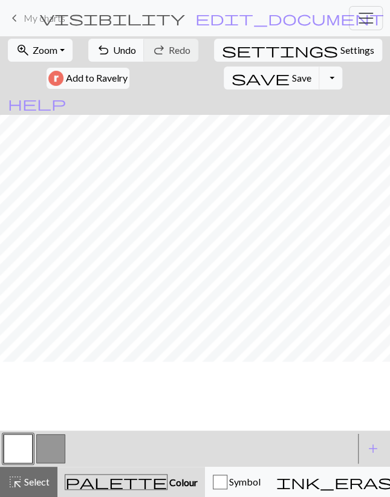
scroll to position [175, 0]
drag, startPoint x: 46, startPoint y: 451, endPoint x: 51, endPoint y: 438, distance: 13.0
click at [47, 450] on button "button" at bounding box center [50, 448] width 29 height 29
click at [28, 450] on button "button" at bounding box center [18, 448] width 29 height 29
click at [56, 444] on button "button" at bounding box center [50, 448] width 29 height 29
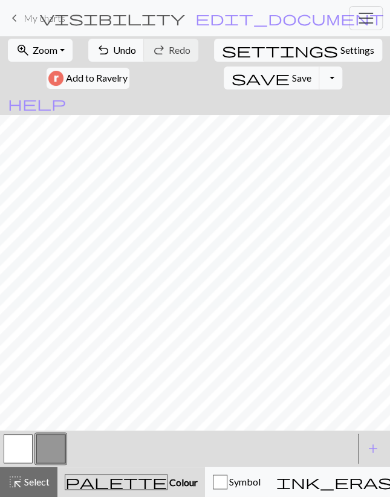
drag, startPoint x: 24, startPoint y: 453, endPoint x: 28, endPoint y: 444, distance: 10.3
click at [24, 452] on button "button" at bounding box center [18, 448] width 29 height 29
click at [49, 448] on button "button" at bounding box center [50, 448] width 29 height 29
click at [123, 47] on span "Undo" at bounding box center [124, 49] width 23 height 11
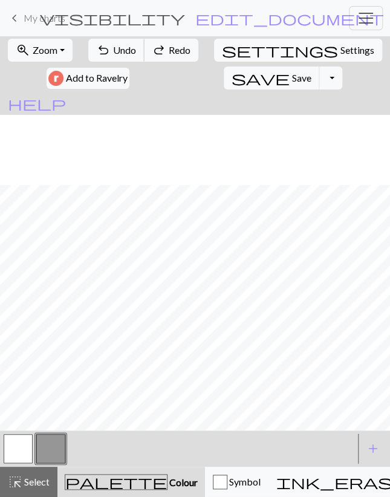
scroll to position [246, 0]
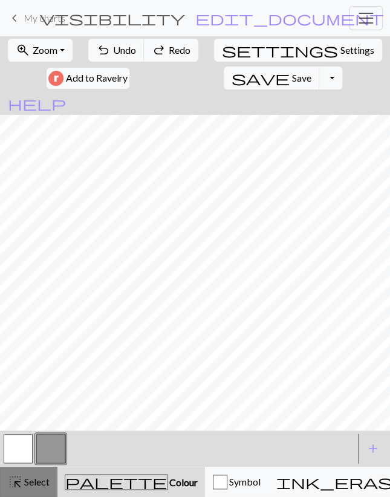
click at [48, 480] on span "Select" at bounding box center [35, 481] width 27 height 11
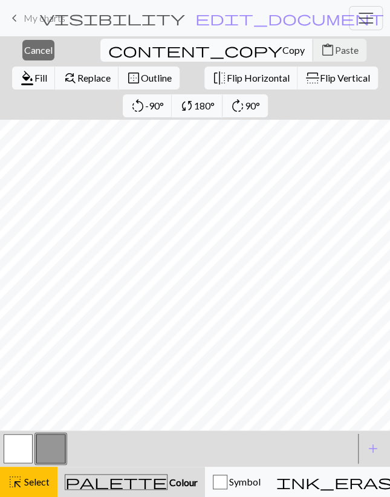
click at [282, 51] on span "Copy" at bounding box center [293, 49] width 22 height 11
click at [35, 55] on span "Cancel" at bounding box center [38, 49] width 28 height 11
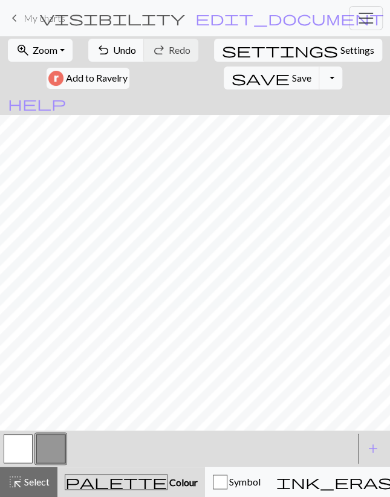
click at [23, 451] on button "button" at bounding box center [18, 448] width 29 height 29
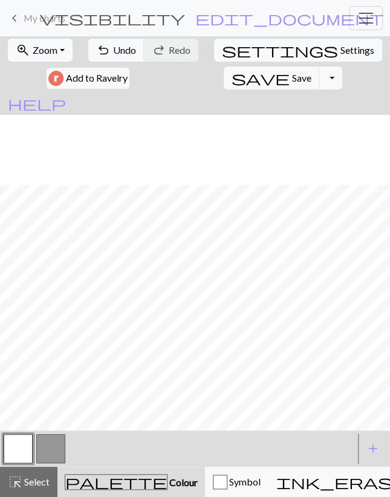
scroll to position [246, 0]
click at [45, 453] on button "button" at bounding box center [50, 448] width 29 height 29
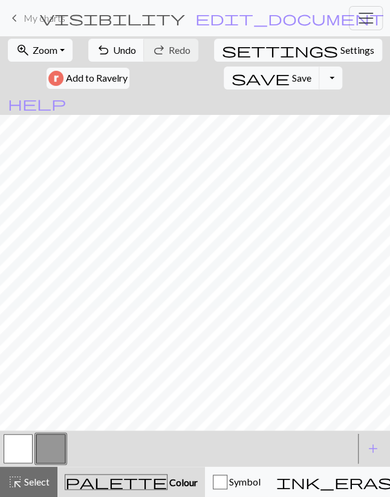
click at [33, 443] on div at bounding box center [18, 448] width 33 height 33
click at [22, 446] on button "button" at bounding box center [18, 448] width 29 height 29
click at [53, 448] on button "button" at bounding box center [50, 448] width 29 height 29
click at [111, 53] on span "undo" at bounding box center [103, 50] width 15 height 17
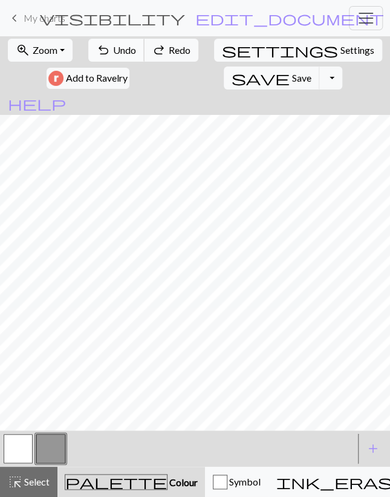
click at [111, 53] on span "undo" at bounding box center [103, 50] width 15 height 17
drag, startPoint x: 111, startPoint y: 54, endPoint x: 114, endPoint y: 80, distance: 26.9
click at [111, 53] on span "undo" at bounding box center [103, 50] width 15 height 17
click at [128, 51] on span "Undo" at bounding box center [124, 49] width 23 height 11
click at [15, 449] on button "button" at bounding box center [18, 448] width 29 height 29
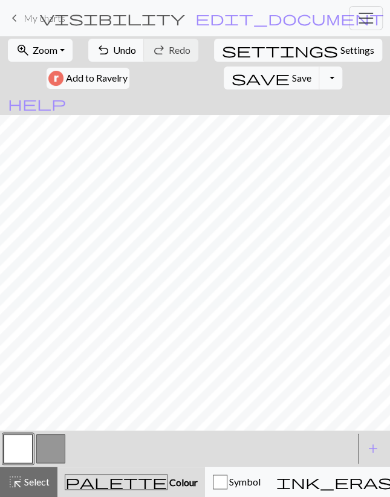
click at [134, 66] on div "zoom_in Zoom Zoom Fit all Fit width Fit height 50% 100% 150% 200% undo Undo Und…" at bounding box center [195, 64] width 390 height 56
click at [126, 53] on span "Undo" at bounding box center [124, 49] width 23 height 11
click at [56, 449] on button "button" at bounding box center [50, 448] width 29 height 29
click at [31, 453] on button "button" at bounding box center [18, 448] width 29 height 29
click at [101, 48] on span "undo" at bounding box center [103, 50] width 15 height 17
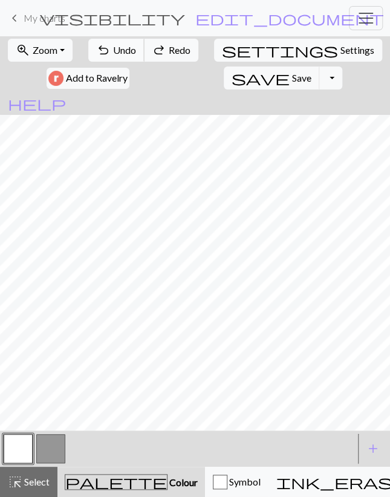
click at [112, 48] on button "undo Undo Undo" at bounding box center [116, 50] width 56 height 23
click at [135, 54] on span "Undo" at bounding box center [124, 49] width 23 height 11
click at [59, 452] on button "button" at bounding box center [50, 448] width 29 height 29
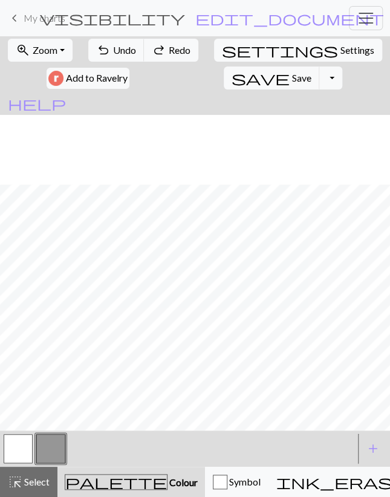
scroll to position [175, 0]
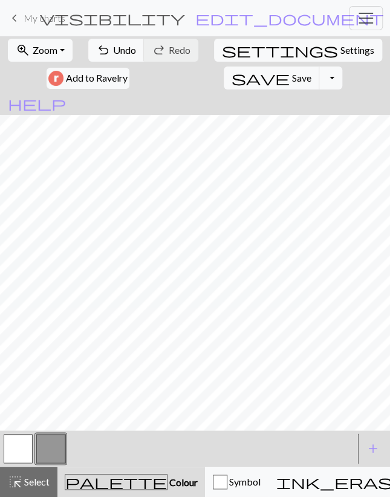
click at [9, 449] on button "button" at bounding box center [18, 448] width 29 height 29
click at [51, 446] on button "button" at bounding box center [50, 448] width 29 height 29
click at [27, 449] on button "button" at bounding box center [18, 448] width 29 height 29
click at [44, 438] on button "button" at bounding box center [50, 448] width 29 height 29
click at [111, 54] on span "undo" at bounding box center [103, 50] width 15 height 17
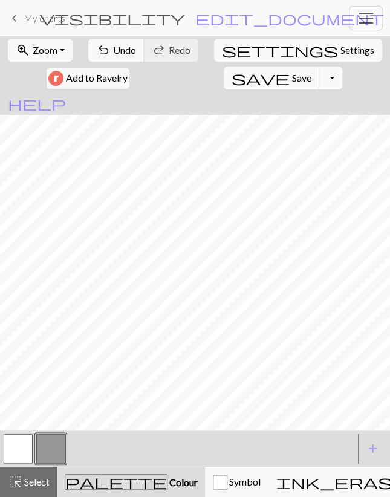
click at [25, 446] on button "button" at bounding box center [18, 448] width 29 height 29
click at [47, 449] on button "button" at bounding box center [50, 448] width 29 height 29
drag, startPoint x: 26, startPoint y: 455, endPoint x: 28, endPoint y: 448, distance: 8.2
click at [26, 454] on button "button" at bounding box center [18, 448] width 29 height 29
click at [53, 452] on button "button" at bounding box center [50, 448] width 29 height 29
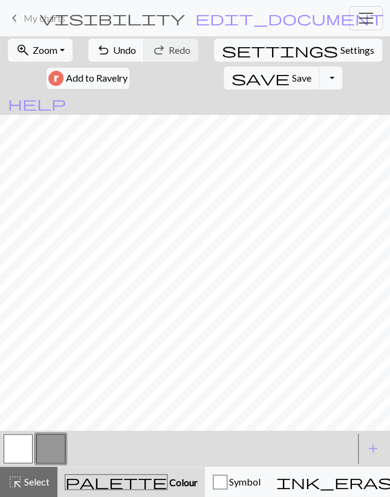
click at [30, 443] on button "button" at bounding box center [18, 448] width 29 height 29
click at [52, 451] on button "button" at bounding box center [50, 448] width 29 height 29
click at [27, 446] on button "button" at bounding box center [18, 448] width 29 height 29
click at [126, 54] on span "Undo" at bounding box center [124, 49] width 23 height 11
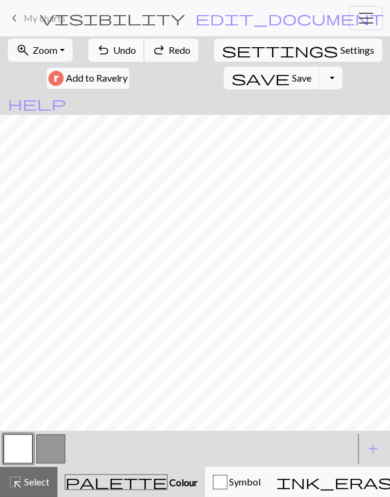
click at [126, 54] on span "Undo" at bounding box center [124, 49] width 23 height 11
click at [50, 451] on button "button" at bounding box center [50, 448] width 29 height 29
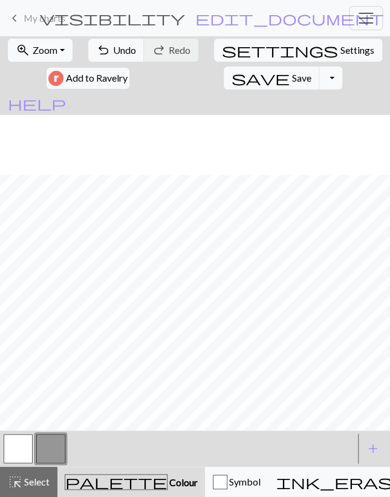
scroll to position [246, 0]
click at [20, 458] on button "button" at bounding box center [18, 448] width 29 height 29
click at [50, 454] on button "button" at bounding box center [50, 448] width 29 height 29
click at [120, 47] on span "Undo" at bounding box center [124, 49] width 23 height 11
drag, startPoint x: 43, startPoint y: 480, endPoint x: 47, endPoint y: 464, distance: 16.3
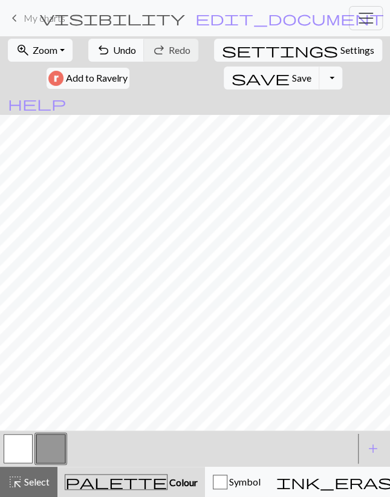
click at [42, 480] on span "Select" at bounding box center [35, 481] width 27 height 11
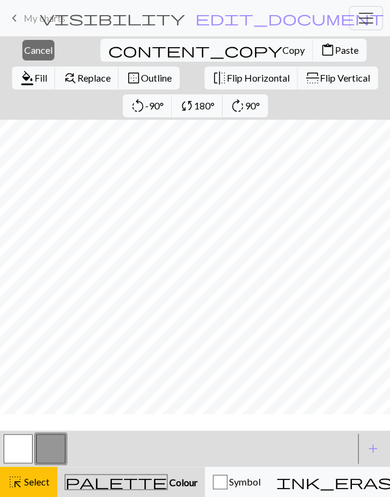
scroll to position [223, 0]
click at [34, 70] on span "format_color_fill" at bounding box center [27, 78] width 15 height 17
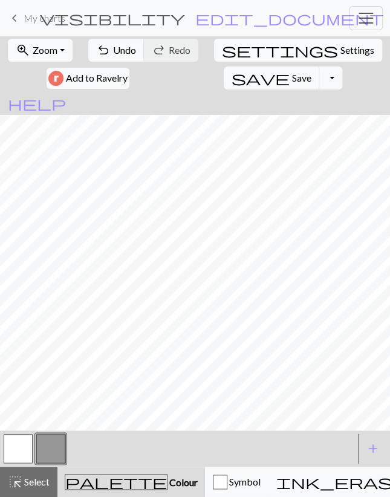
drag, startPoint x: 27, startPoint y: 448, endPoint x: 31, endPoint y: 443, distance: 6.5
click at [27, 448] on button "button" at bounding box center [18, 448] width 29 height 29
click at [57, 447] on button "button" at bounding box center [50, 448] width 29 height 29
click at [27, 449] on button "button" at bounding box center [18, 448] width 29 height 29
click at [125, 59] on button "undo Undo Undo" at bounding box center [116, 50] width 56 height 23
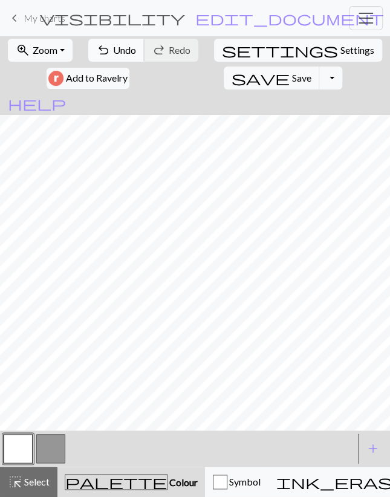
click at [118, 56] on button "undo Undo Undo" at bounding box center [116, 50] width 56 height 23
drag, startPoint x: 49, startPoint y: 448, endPoint x: 54, endPoint y: 441, distance: 8.7
click at [49, 448] on button "button" at bounding box center [50, 448] width 29 height 29
click at [20, 448] on button "button" at bounding box center [18, 448] width 29 height 29
drag, startPoint x: 47, startPoint y: 452, endPoint x: 53, endPoint y: 446, distance: 8.1
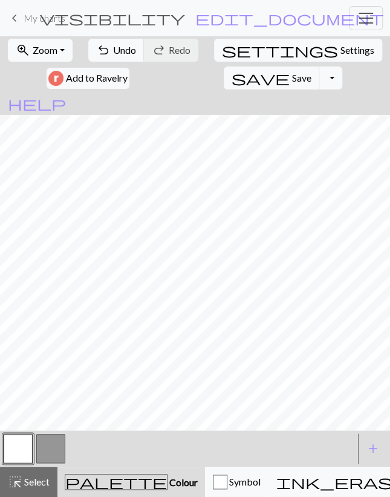
click at [48, 452] on button "button" at bounding box center [50, 448] width 29 height 29
drag, startPoint x: 18, startPoint y: 457, endPoint x: 31, endPoint y: 435, distance: 25.8
click at [18, 457] on button "button" at bounding box center [18, 448] width 29 height 29
drag, startPoint x: 133, startPoint y: 49, endPoint x: 134, endPoint y: 73, distance: 23.6
click at [133, 49] on span "Undo" at bounding box center [124, 49] width 23 height 11
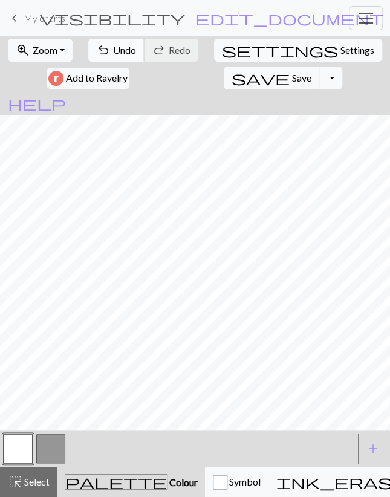
click at [119, 45] on span "Undo" at bounding box center [124, 49] width 23 height 11
drag, startPoint x: 49, startPoint y: 448, endPoint x: 51, endPoint y: 441, distance: 6.9
click at [49, 448] on button "button" at bounding box center [50, 448] width 29 height 29
click at [17, 453] on button "button" at bounding box center [18, 448] width 29 height 29
drag, startPoint x: 42, startPoint y: 452, endPoint x: 50, endPoint y: 443, distance: 12.5
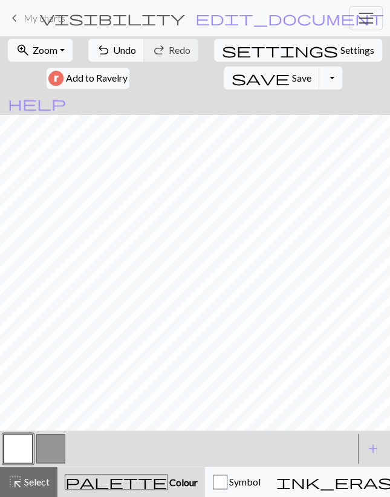
click at [42, 452] on button "button" at bounding box center [50, 448] width 29 height 29
drag, startPoint x: 27, startPoint y: 453, endPoint x: 33, endPoint y: 446, distance: 9.4
click at [27, 453] on button "button" at bounding box center [18, 448] width 29 height 29
click at [232, 78] on span "save" at bounding box center [261, 78] width 58 height 17
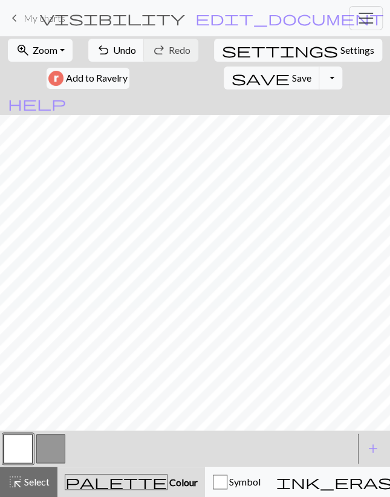
click at [45, 446] on button "button" at bounding box center [50, 448] width 29 height 29
click at [19, 456] on button "button" at bounding box center [18, 448] width 29 height 29
click at [134, 54] on span "Undo" at bounding box center [124, 49] width 23 height 11
click at [51, 444] on button "button" at bounding box center [50, 448] width 29 height 29
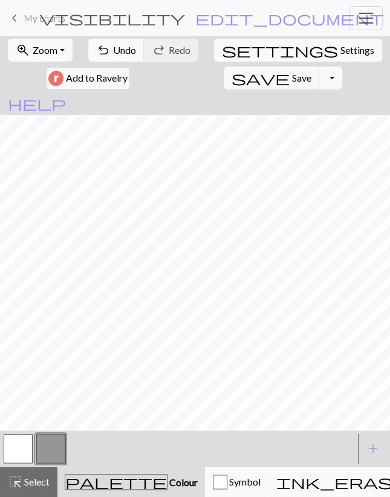
click at [23, 449] on button "button" at bounding box center [18, 448] width 29 height 29
click at [44, 449] on button "button" at bounding box center [50, 448] width 29 height 29
drag, startPoint x: 27, startPoint y: 453, endPoint x: 39, endPoint y: 431, distance: 24.9
click at [27, 453] on button "button" at bounding box center [18, 448] width 29 height 29
click at [127, 42] on button "undo Undo Undo" at bounding box center [116, 50] width 56 height 23
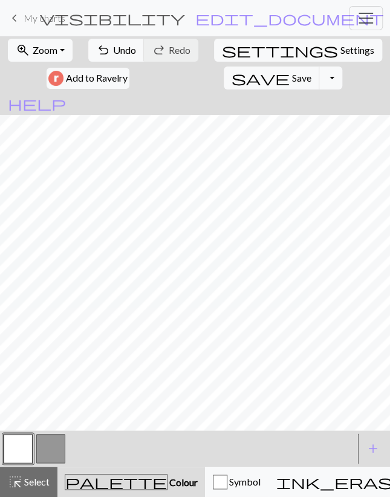
click at [48, 448] on button "button" at bounding box center [50, 448] width 29 height 29
click at [16, 452] on button "button" at bounding box center [18, 448] width 29 height 29
click at [55, 451] on button "button" at bounding box center [50, 448] width 29 height 29
click at [24, 452] on button "button" at bounding box center [18, 448] width 29 height 29
click at [46, 449] on button "button" at bounding box center [50, 448] width 29 height 29
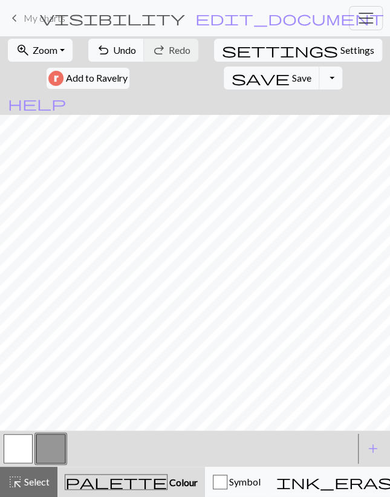
click at [27, 459] on button "button" at bounding box center [18, 448] width 29 height 29
click at [60, 451] on button "button" at bounding box center [50, 448] width 29 height 29
click at [236, 47] on span "settings" at bounding box center [280, 50] width 116 height 17
select select "aran"
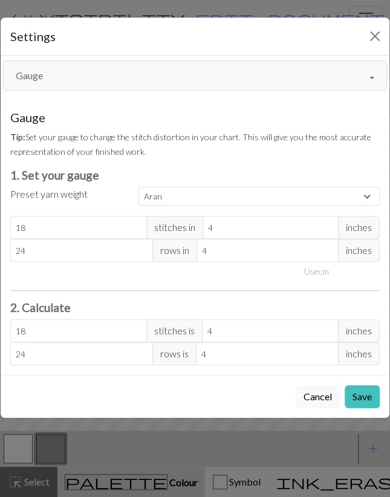
click at [146, 65] on button "Gauge" at bounding box center [195, 75] width 384 height 30
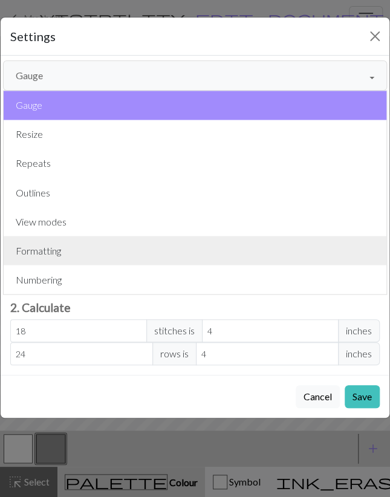
click at [93, 257] on button "Formatting" at bounding box center [195, 250] width 383 height 29
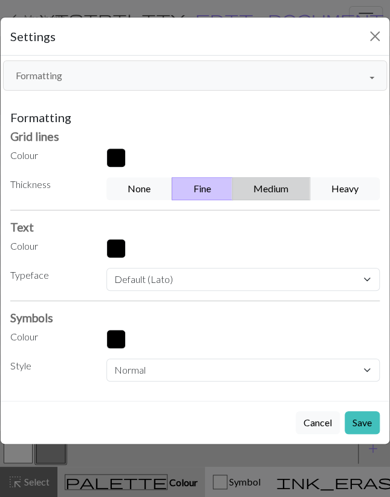
click at [272, 186] on button "Medium" at bounding box center [271, 188] width 79 height 23
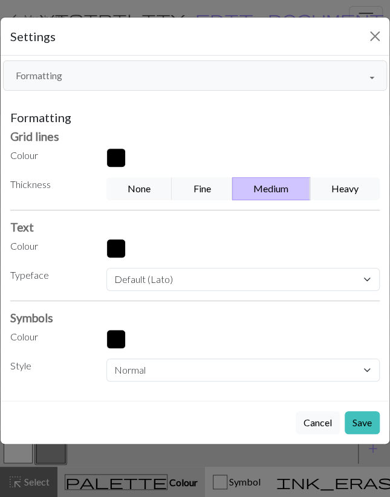
click at [357, 425] on button "Save" at bounding box center [362, 422] width 35 height 23
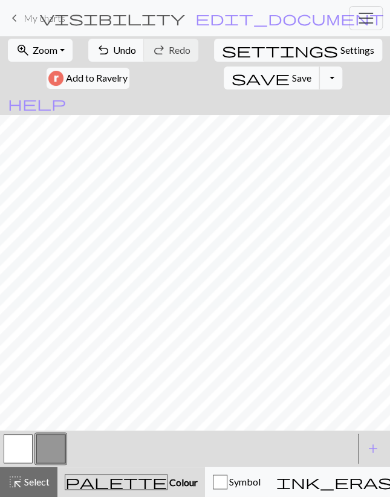
click at [292, 79] on span "Save" at bounding box center [301, 77] width 19 height 11
click at [319, 79] on button "Toggle Dropdown" at bounding box center [330, 78] width 23 height 23
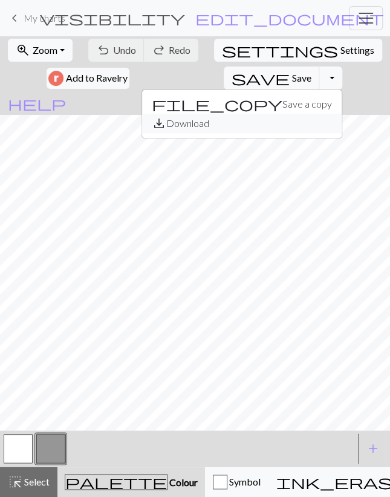
click at [205, 120] on button "save_alt Download" at bounding box center [242, 123] width 200 height 19
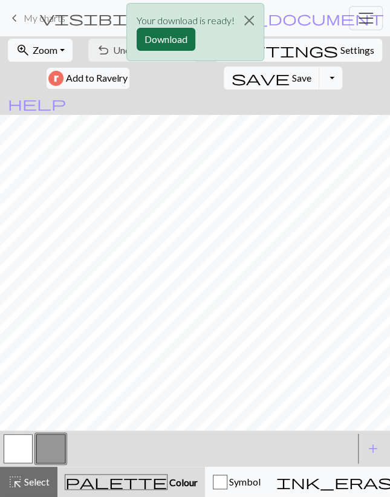
click at [152, 39] on button "Download" at bounding box center [166, 39] width 59 height 23
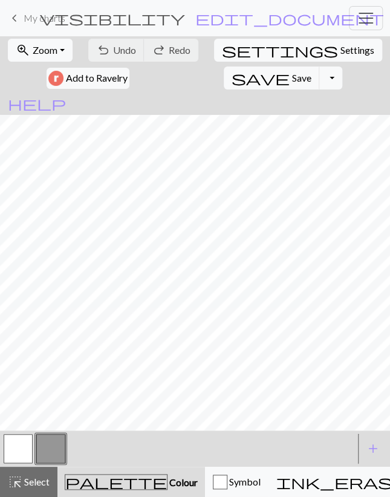
click at [28, 460] on button "button" at bounding box center [18, 448] width 29 height 29
click at [292, 79] on span "Save" at bounding box center [301, 77] width 19 height 11
click at [319, 77] on button "Toggle Dropdown" at bounding box center [330, 78] width 23 height 23
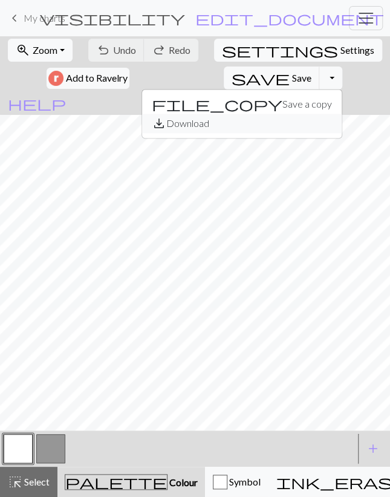
click at [199, 125] on button "save_alt Download" at bounding box center [242, 123] width 200 height 19
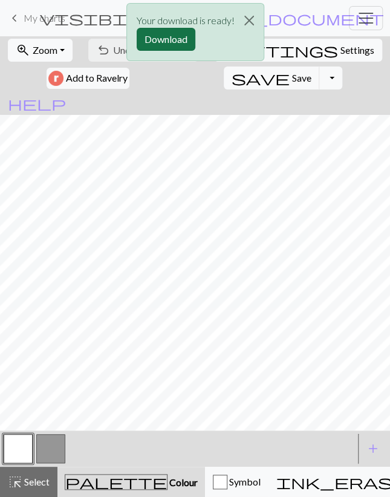
click at [161, 37] on button "Download" at bounding box center [166, 39] width 59 height 23
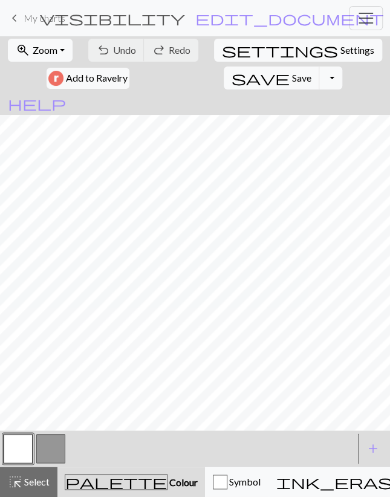
click at [55, 443] on button "button" at bounding box center [50, 448] width 29 height 29
click at [19, 460] on button "button" at bounding box center [18, 448] width 29 height 29
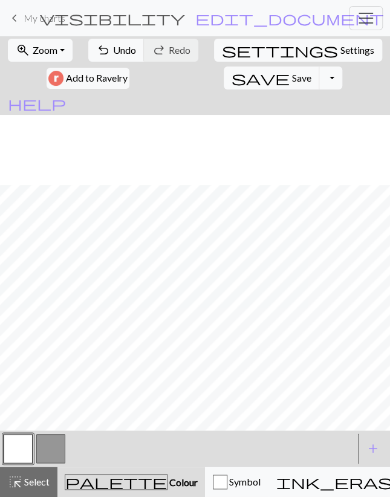
scroll to position [70, 0]
click at [292, 76] on span "Save" at bounding box center [301, 77] width 19 height 11
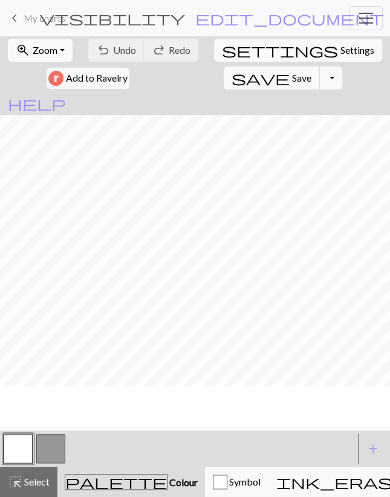
scroll to position [0, 0]
click at [42, 480] on span "Select" at bounding box center [35, 481] width 27 height 11
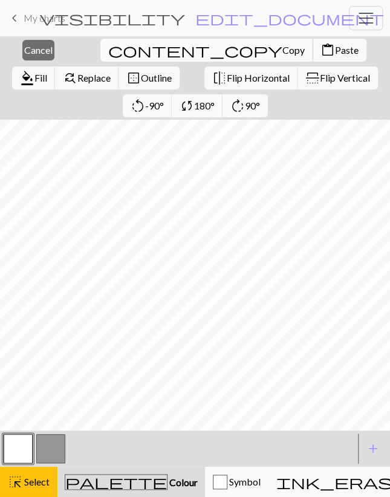
click at [282, 47] on span "Copy" at bounding box center [293, 49] width 22 height 11
click at [335, 50] on span "Paste" at bounding box center [347, 49] width 24 height 11
click at [39, 51] on span "Cancel" at bounding box center [38, 49] width 28 height 11
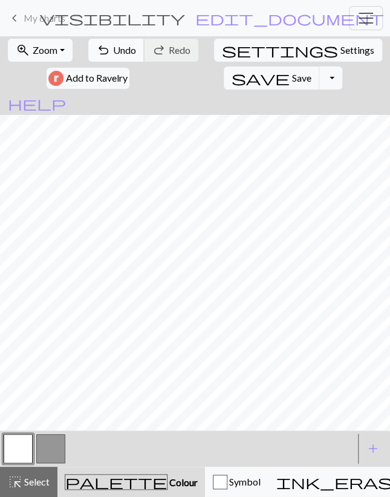
click at [134, 49] on span "Undo" at bounding box center [124, 49] width 23 height 11
click at [177, 52] on span "Redo" at bounding box center [180, 49] width 22 height 11
click at [232, 73] on span "save" at bounding box center [261, 78] width 58 height 17
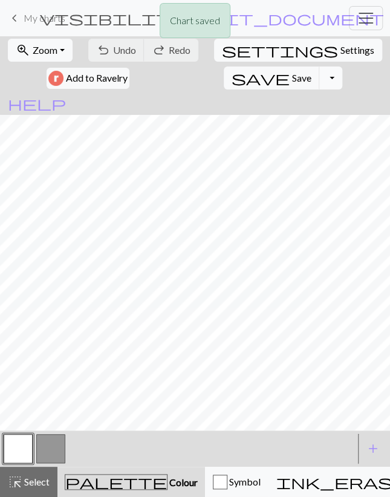
click at [319, 77] on button "Toggle Dropdown" at bounding box center [330, 78] width 23 height 23
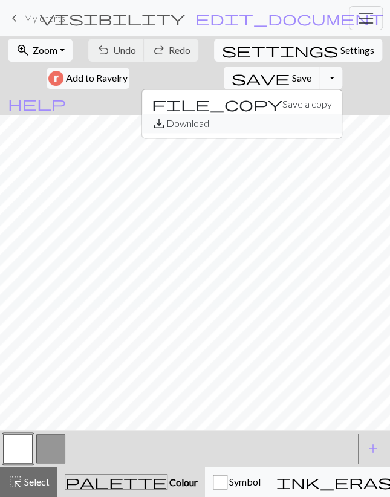
click at [192, 130] on button "save_alt Download" at bounding box center [242, 123] width 200 height 19
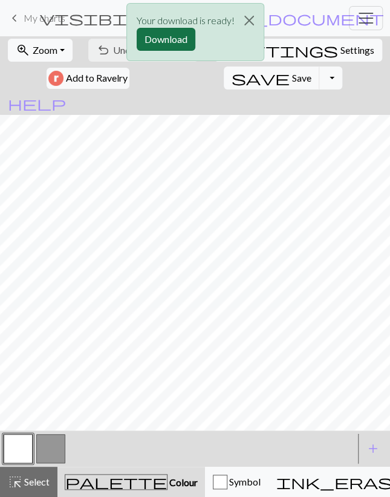
click at [157, 38] on button "Download" at bounding box center [166, 39] width 59 height 23
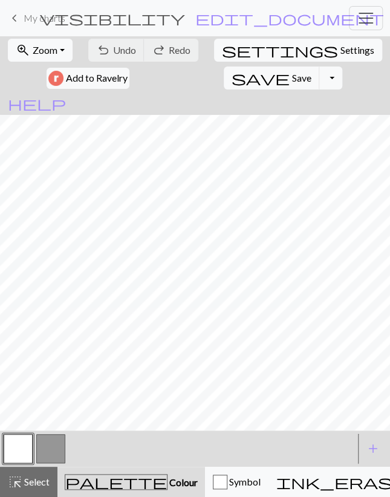
click at [49, 21] on span "My charts" at bounding box center [45, 17] width 42 height 11
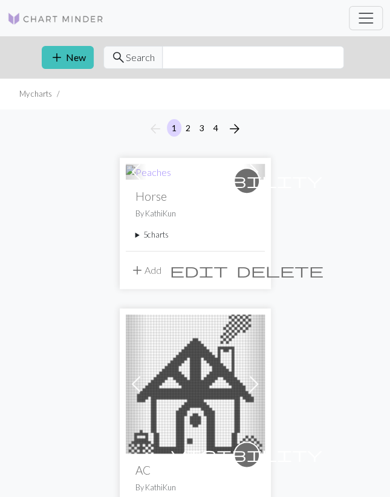
click at [158, 239] on summary "5 charts" at bounding box center [195, 234] width 120 height 11
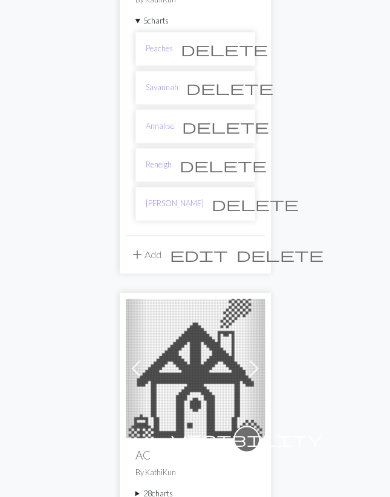
scroll to position [314, 0]
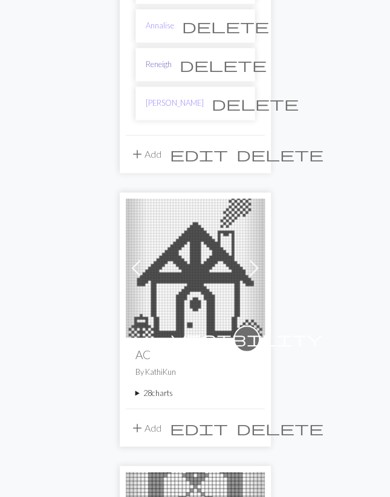
click at [160, 59] on link "Reneigh" at bounding box center [159, 64] width 26 height 11
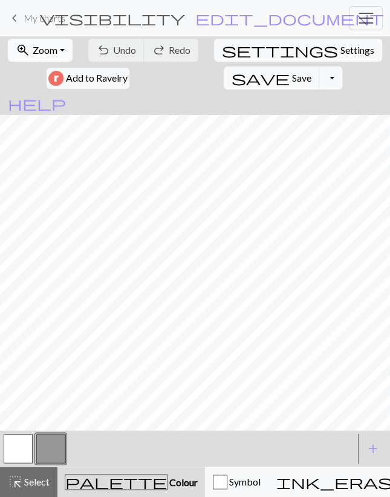
click at [66, 53] on button "zoom_in Zoom Zoom" at bounding box center [40, 50] width 65 height 23
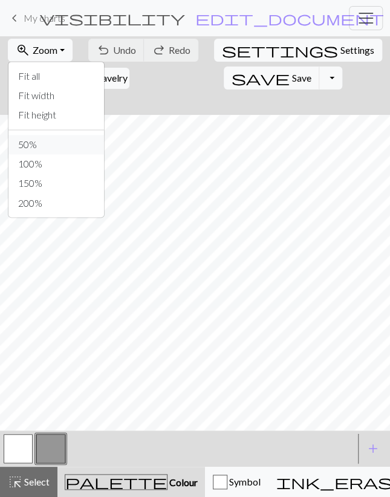
click at [53, 147] on button "50%" at bounding box center [56, 144] width 96 height 19
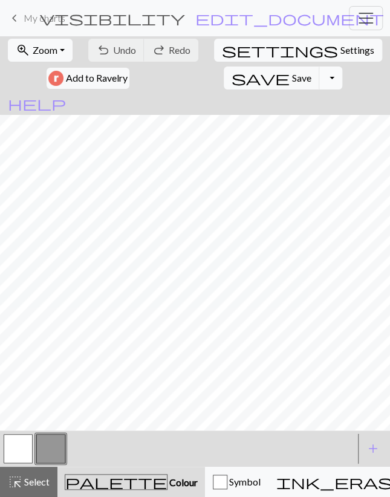
click at [319, 77] on button "Toggle Dropdown" at bounding box center [330, 78] width 23 height 23
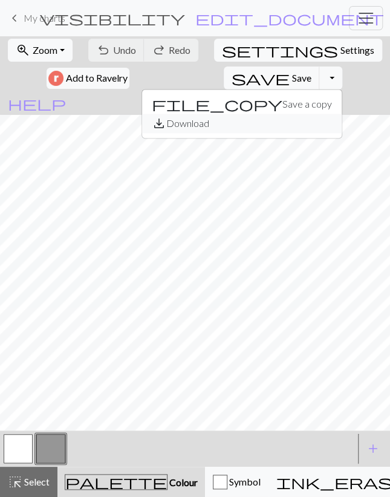
click at [201, 121] on button "save_alt Download" at bounding box center [242, 123] width 200 height 19
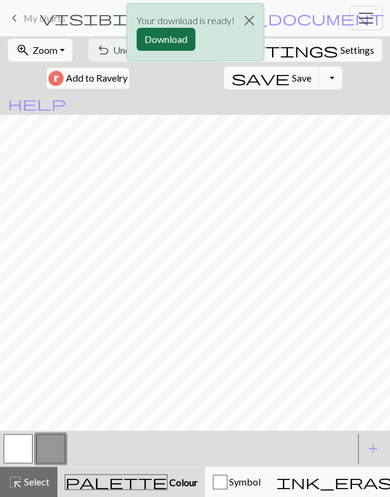
click at [164, 43] on button "Download" at bounding box center [166, 39] width 59 height 23
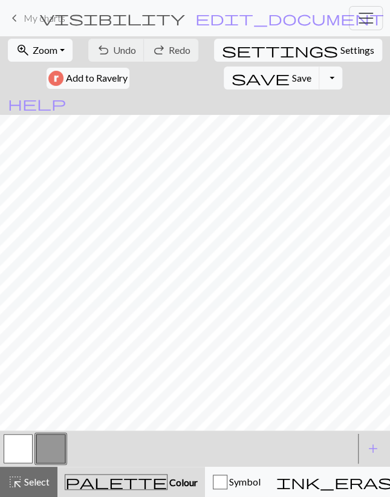
click at [55, 21] on span "My charts" at bounding box center [45, 17] width 42 height 11
